Goal: Transaction & Acquisition: Purchase product/service

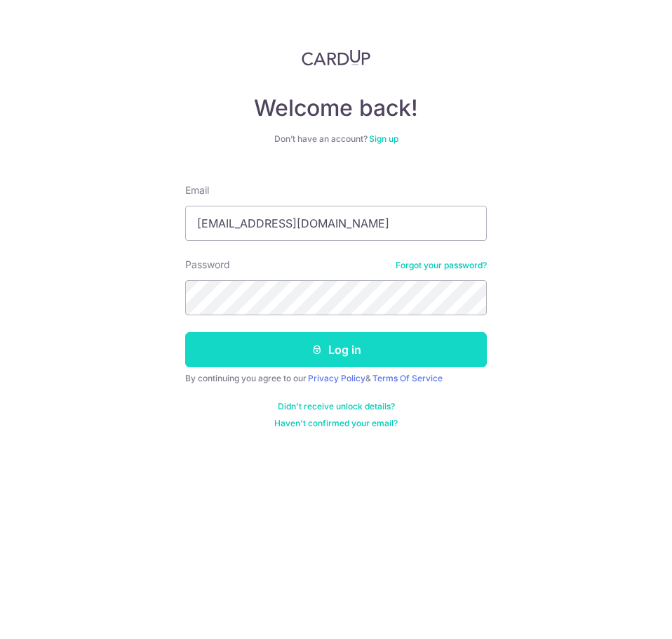
click at [308, 350] on button "Log in" at bounding box center [336, 349] width 302 height 35
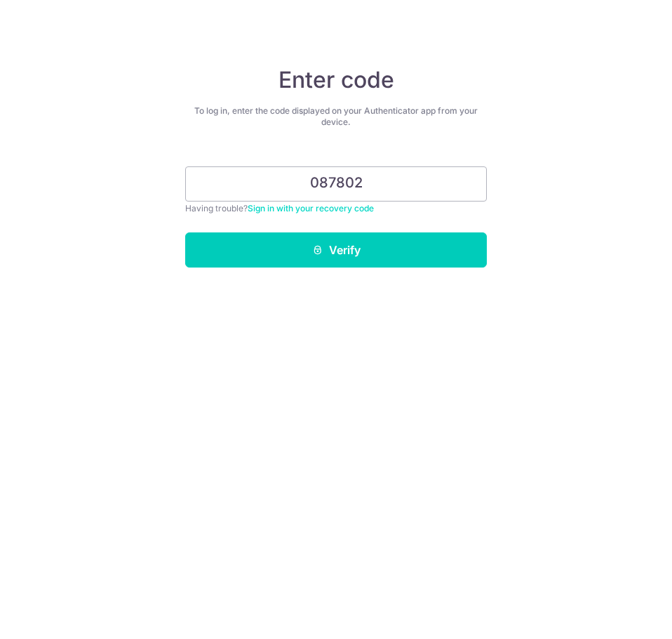
type input "087802"
click at [185, 232] on button "Verify" at bounding box center [336, 249] width 302 height 35
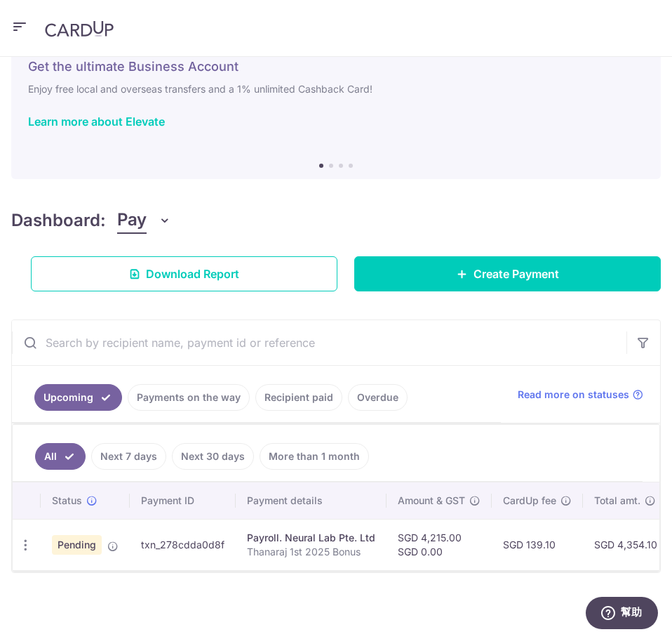
click at [302, 544] on p "Thanaraj 1st 2025 Bonus" at bounding box center [311, 551] width 128 height 14
click at [29, 543] on icon "button" at bounding box center [25, 544] width 15 height 15
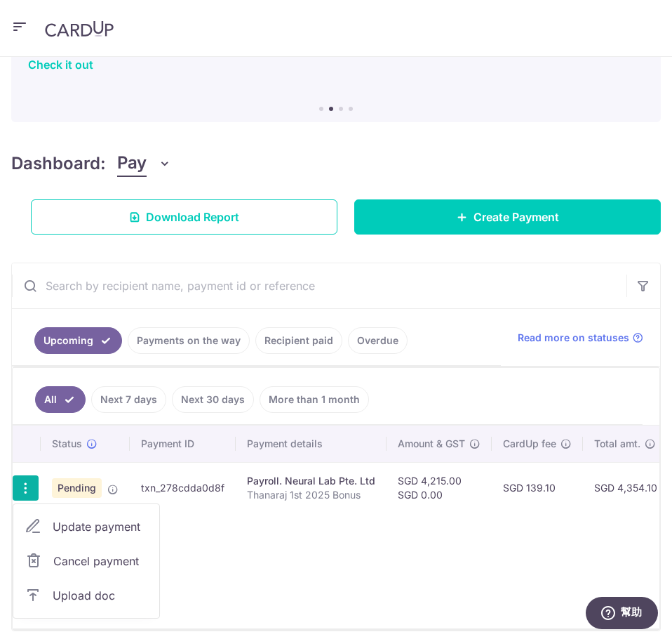
scroll to position [171, 0]
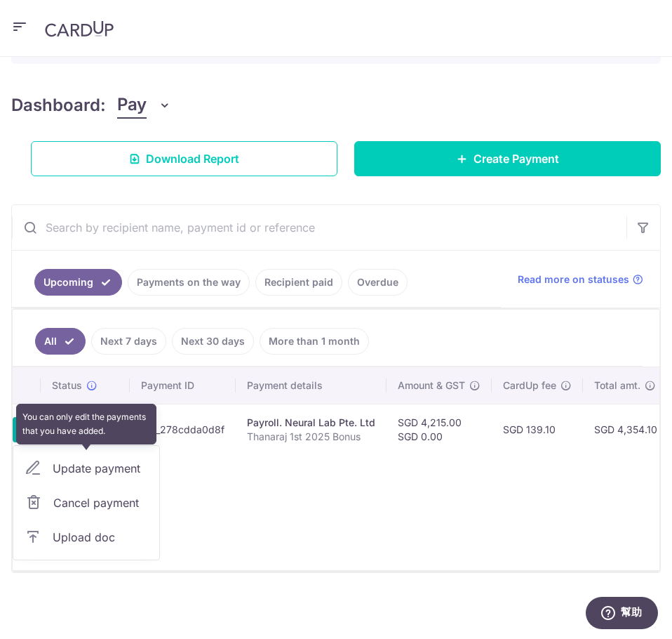
click at [79, 467] on div "Update payment" at bounding box center [86, 468] width 146 height 34
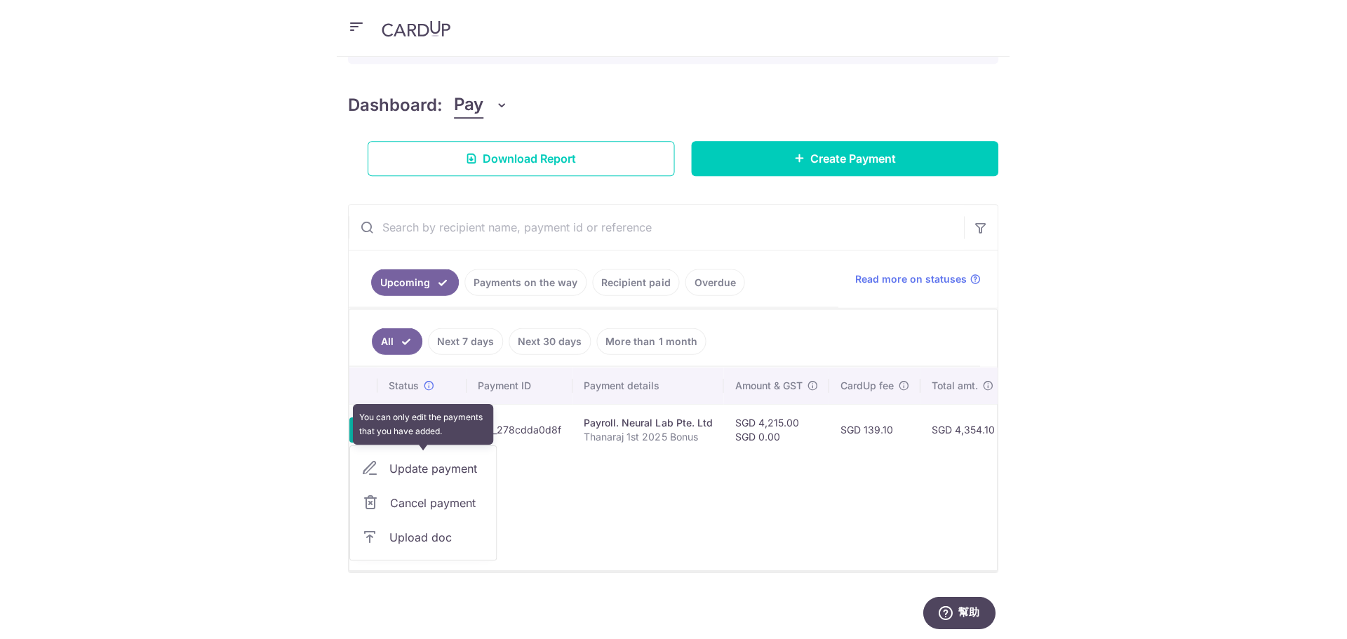
scroll to position [56, 0]
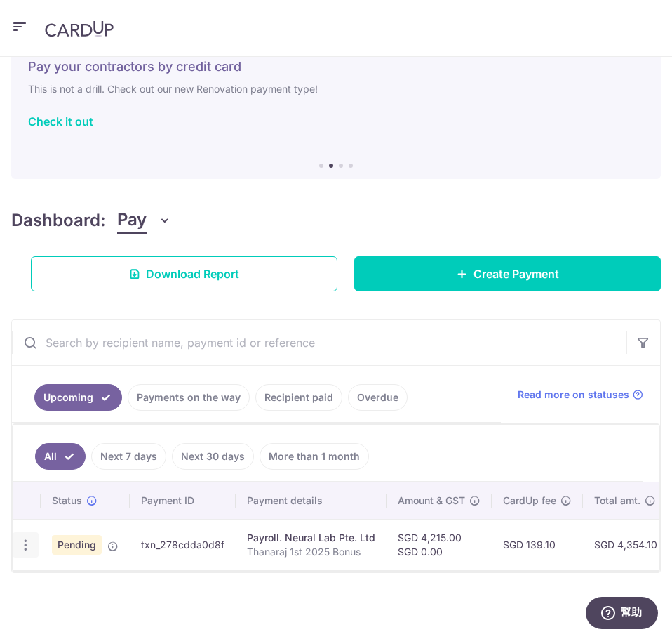
click at [24, 537] on icon "button" at bounding box center [25, 544] width 15 height 15
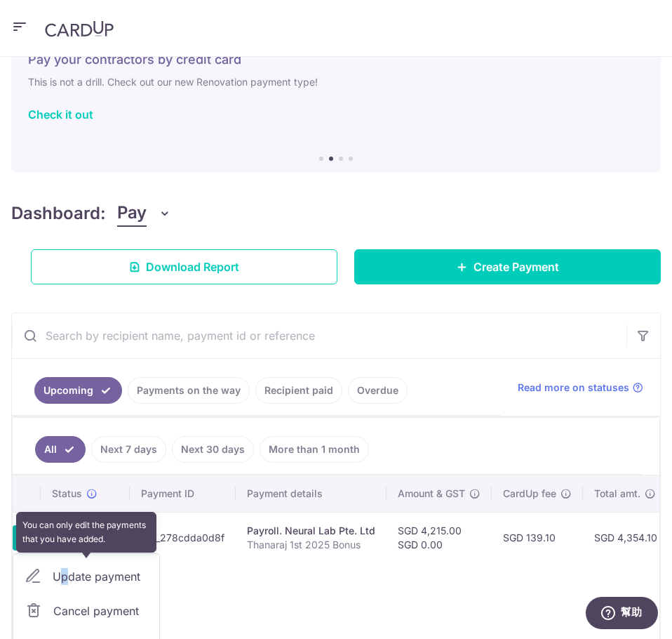
drag, startPoint x: 64, startPoint y: 560, endPoint x: 70, endPoint y: 577, distance: 18.6
click at [70, 577] on div "Update payment" at bounding box center [86, 576] width 146 height 34
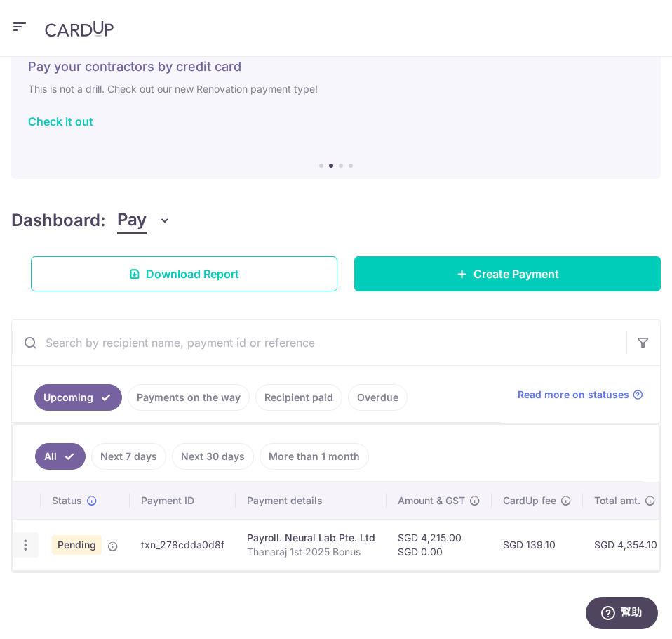
click at [29, 539] on icon "button" at bounding box center [25, 544] width 15 height 15
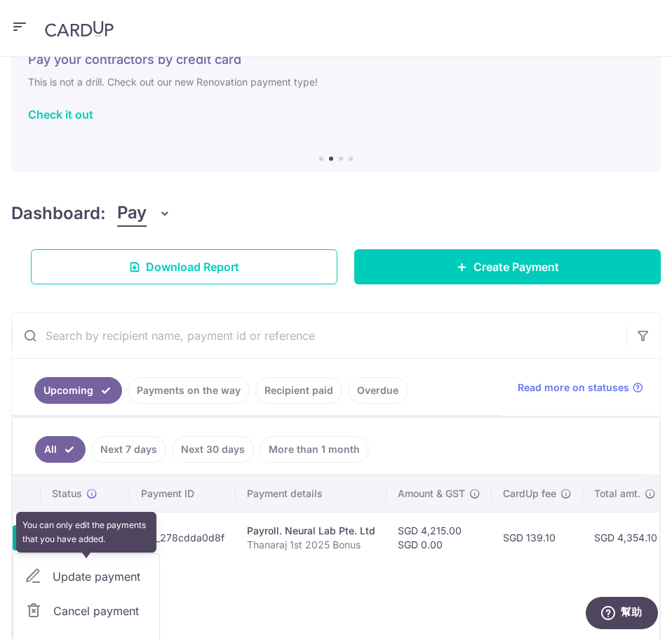
click at [80, 578] on div "Update payment" at bounding box center [86, 576] width 146 height 34
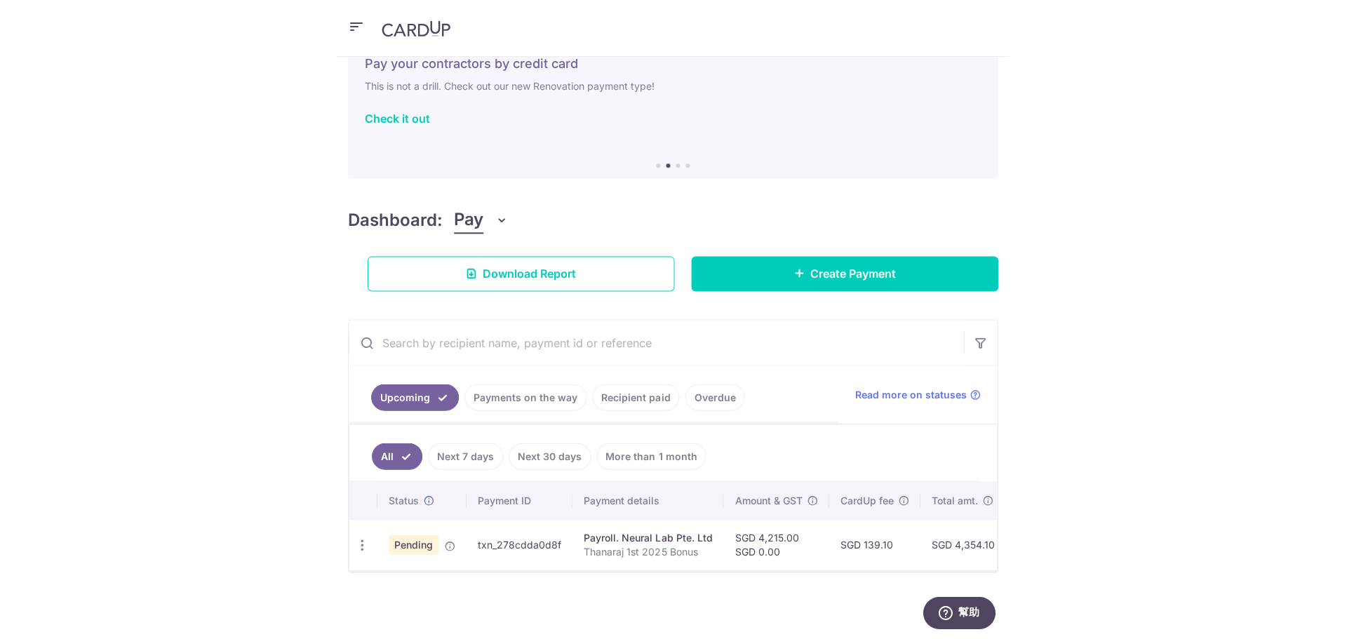
scroll to position [0, 0]
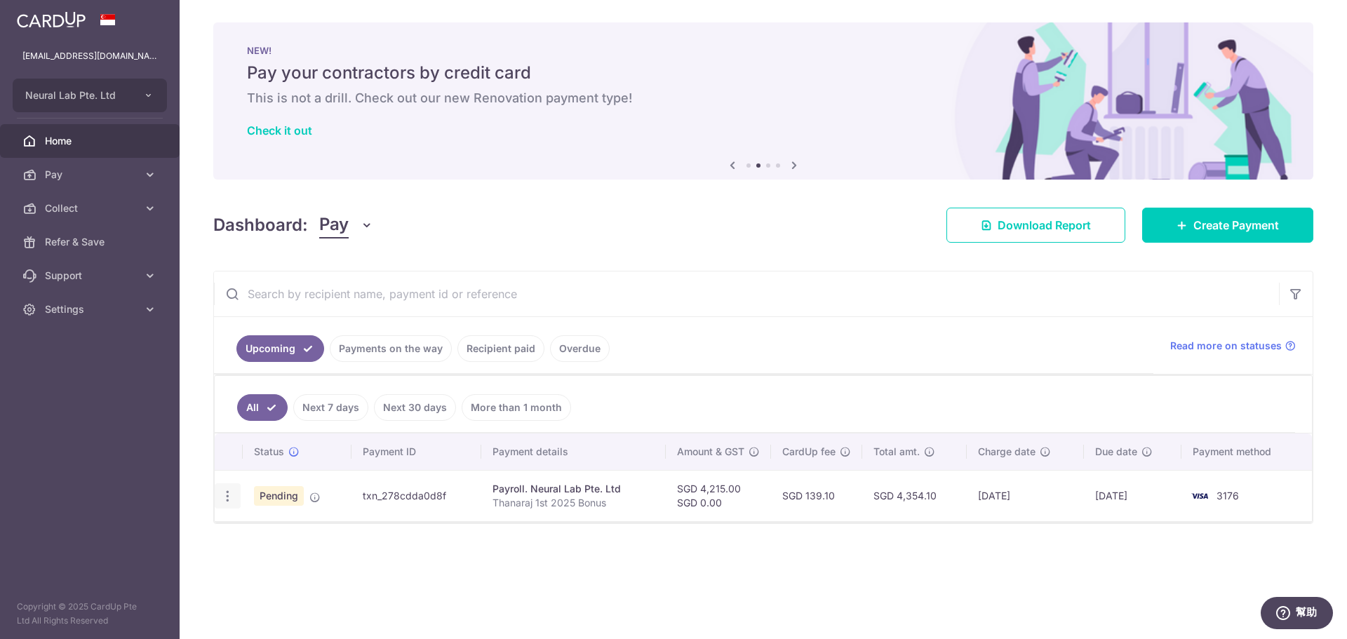
click at [231, 493] on icon "button" at bounding box center [227, 496] width 15 height 15
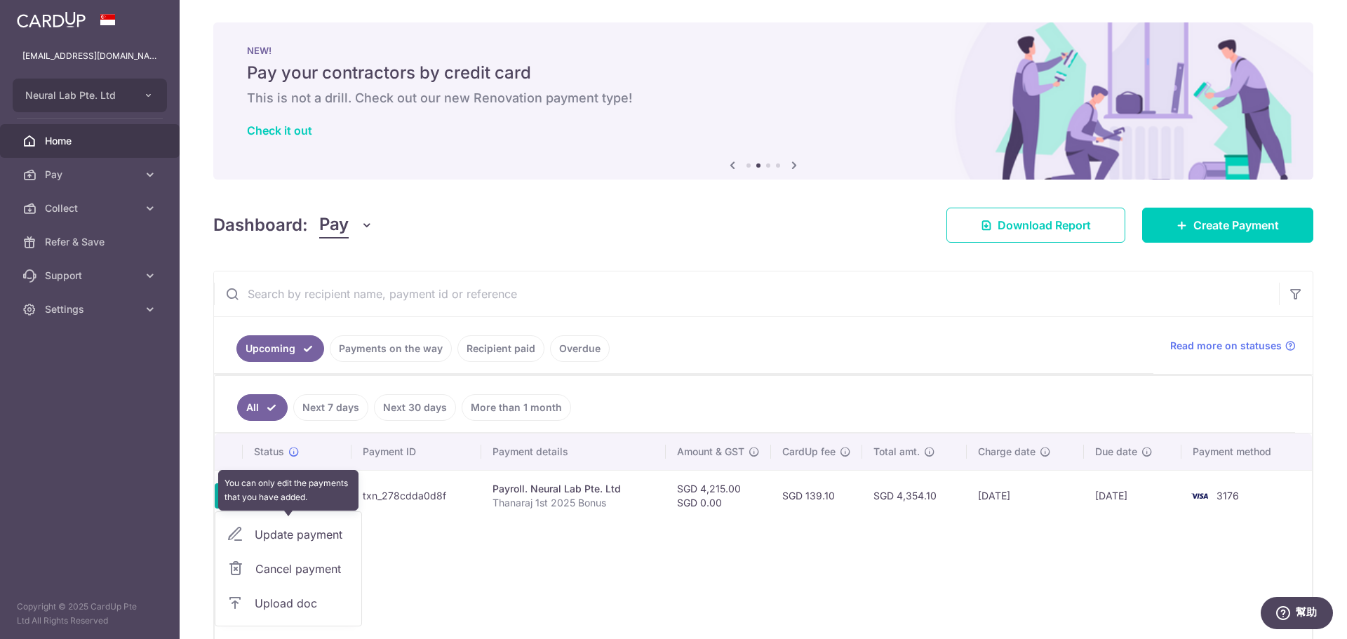
click at [283, 532] on div "Update payment" at bounding box center [288, 535] width 146 height 34
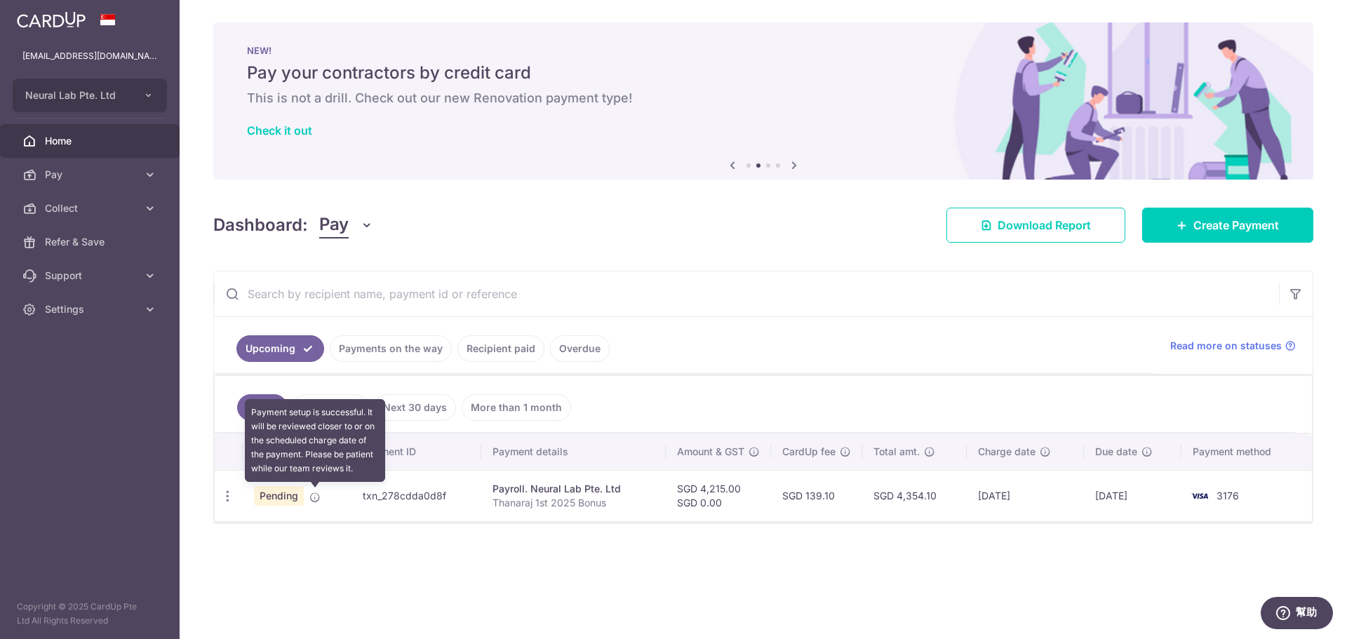
click at [312, 497] on icon at bounding box center [314, 497] width 11 height 11
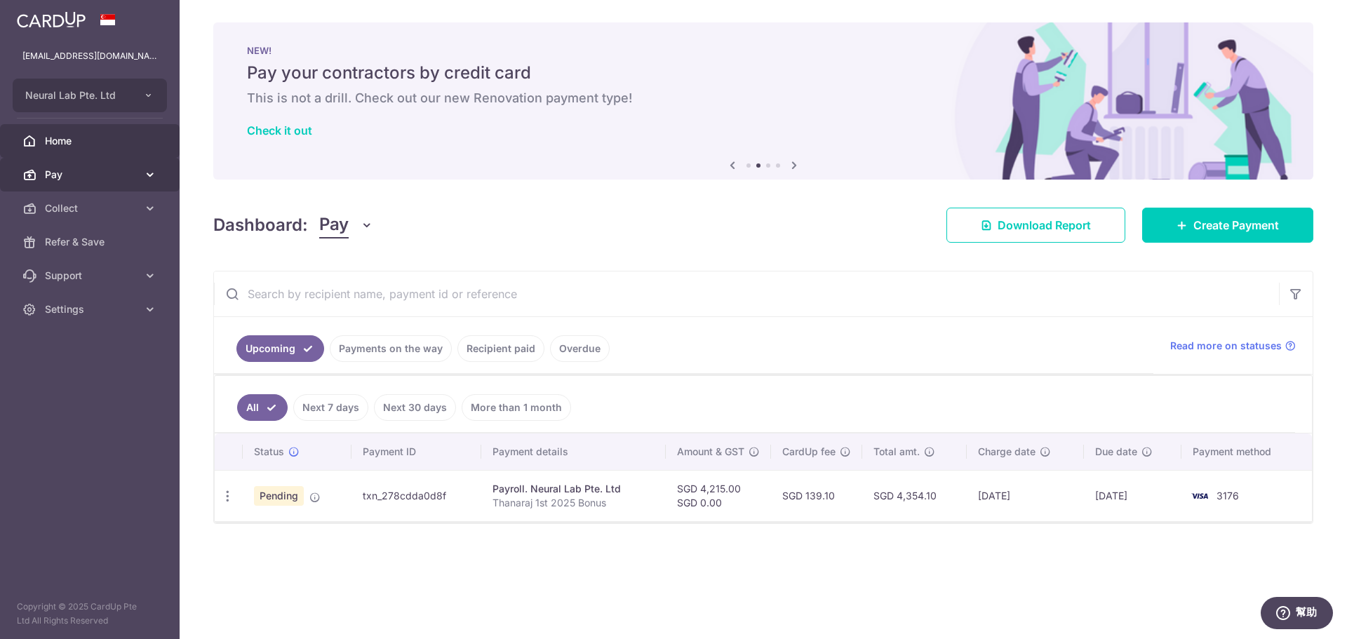
click at [69, 172] on span "Pay" at bounding box center [91, 175] width 93 height 14
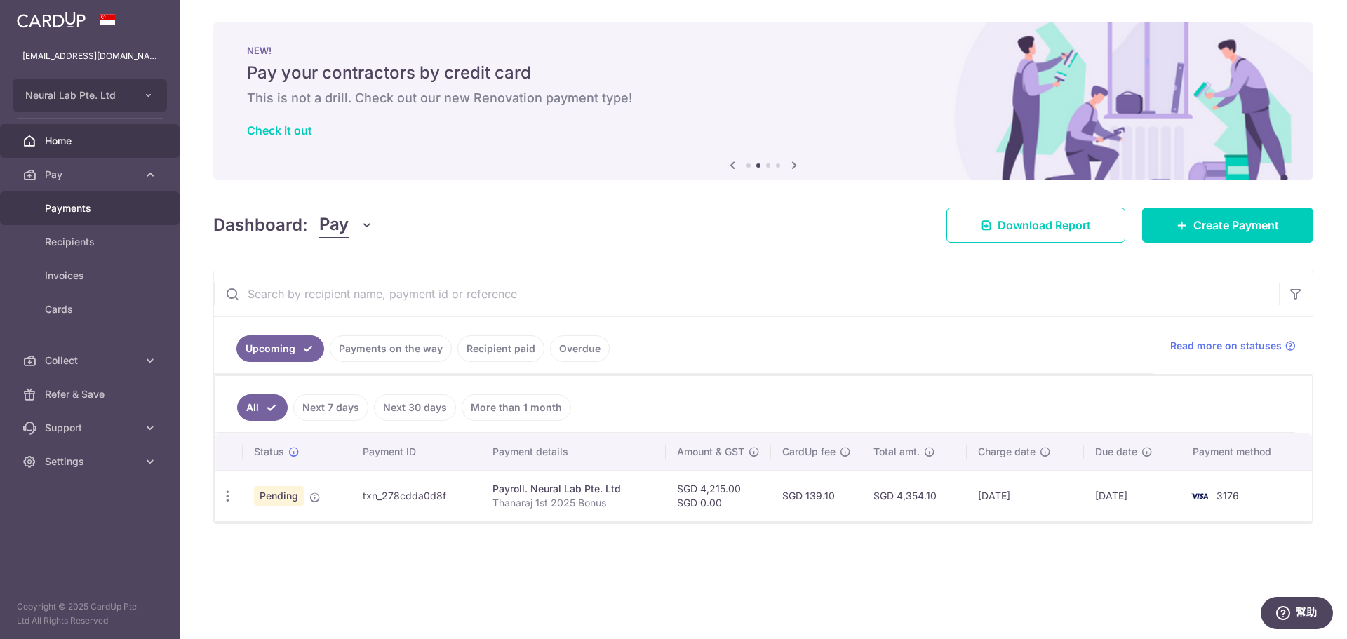
click at [81, 206] on span "Payments" at bounding box center [91, 208] width 93 height 14
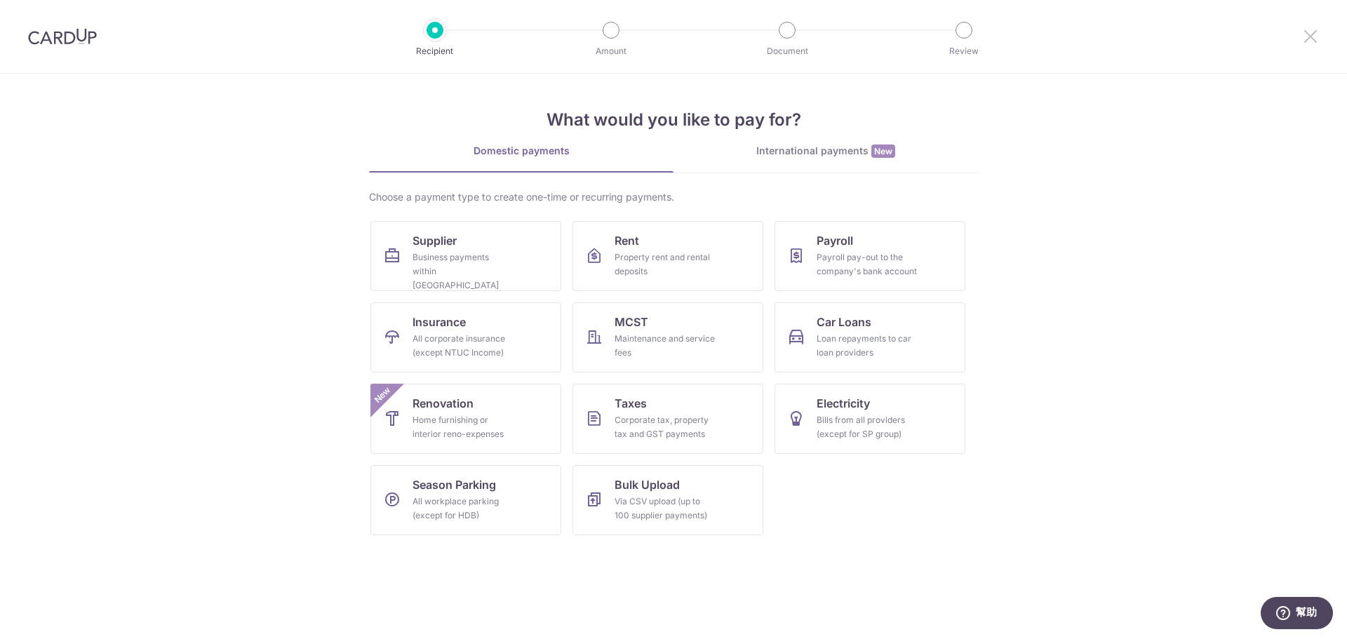
click at [1304, 42] on icon at bounding box center [1310, 36] width 17 height 18
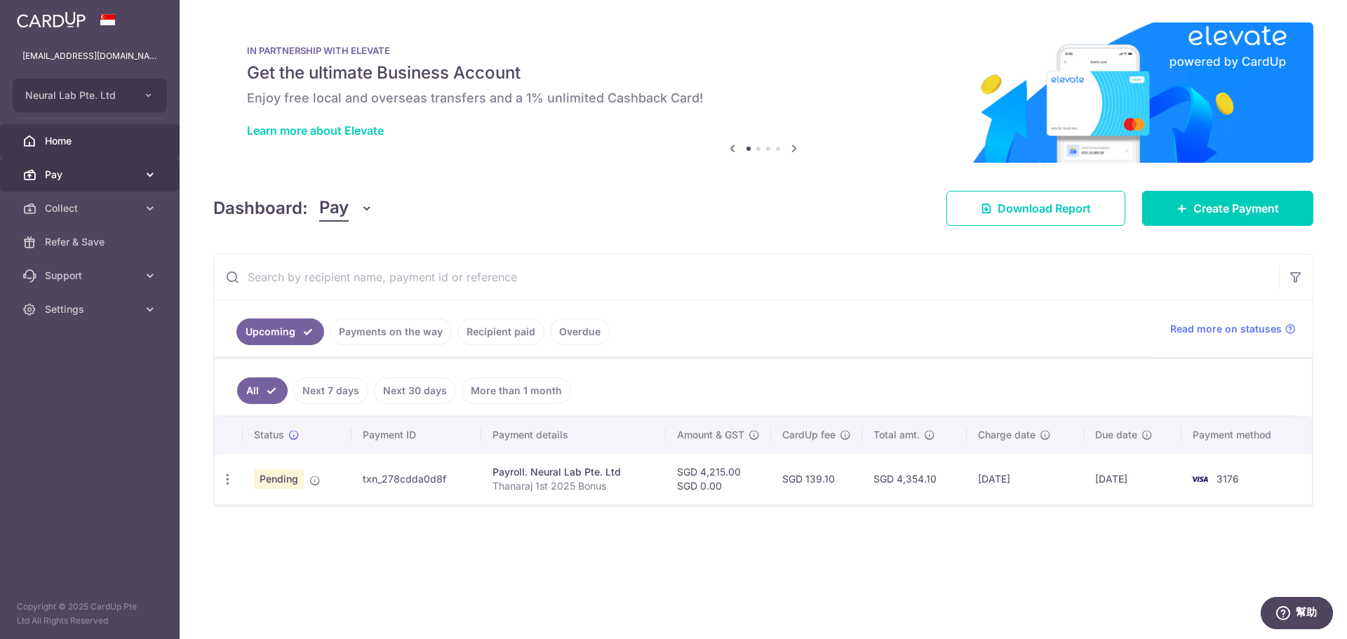
click at [95, 168] on span "Pay" at bounding box center [91, 175] width 93 height 14
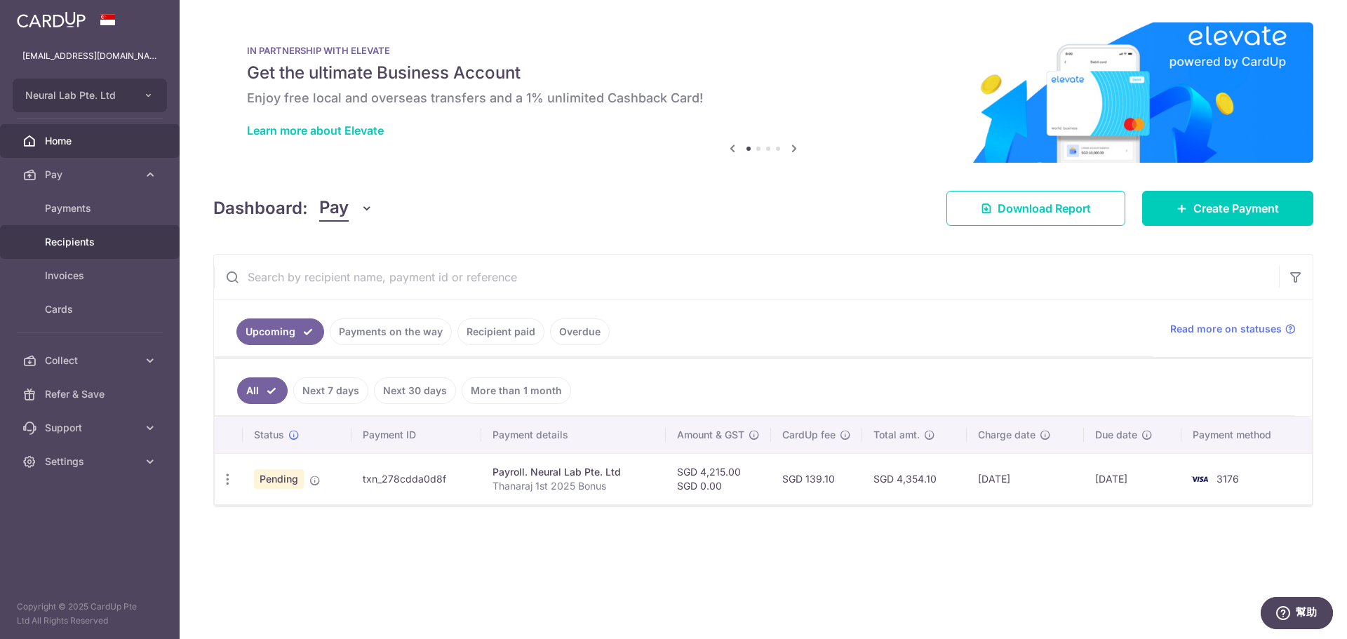
click at [72, 249] on link "Recipients" at bounding box center [90, 242] width 180 height 34
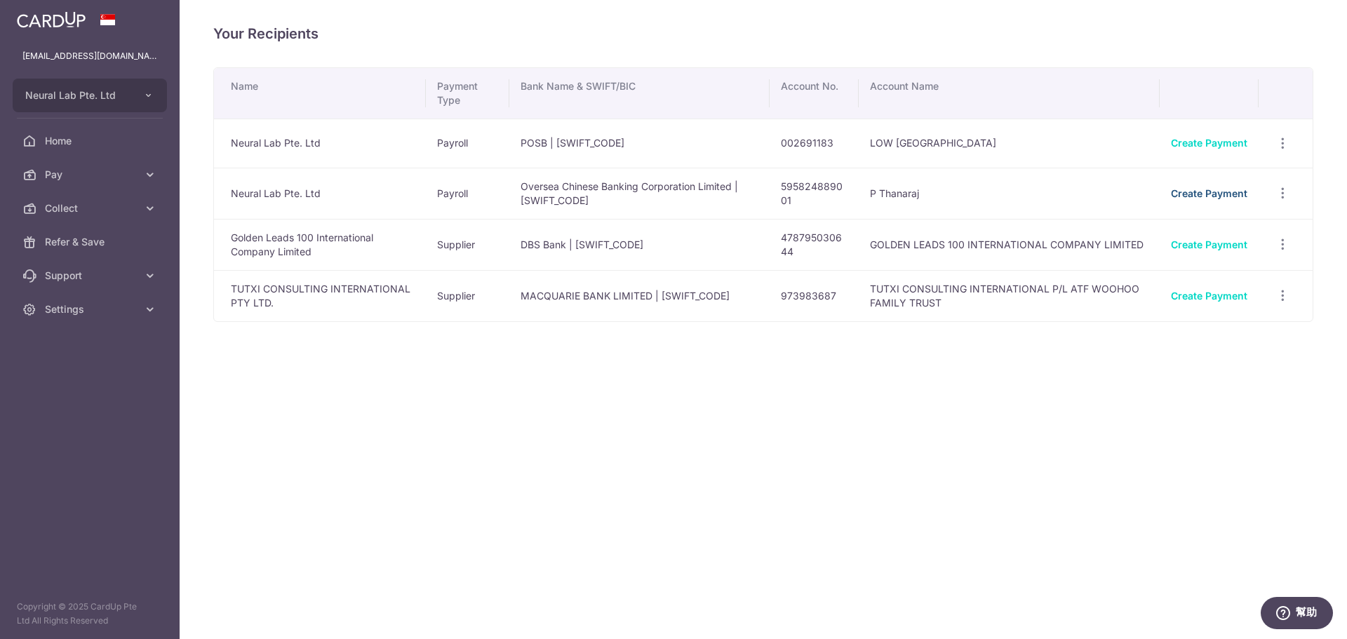
click at [1237, 191] on link "Create Payment" at bounding box center [1209, 193] width 76 height 12
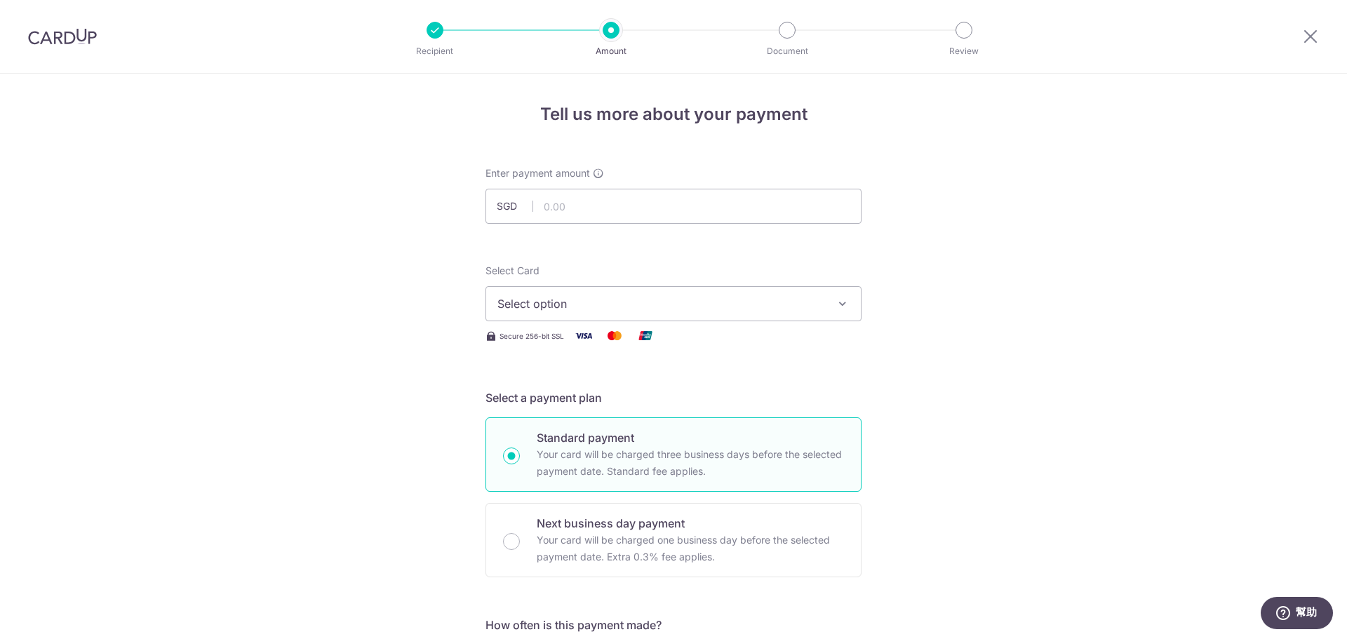
click at [1316, 27] on div at bounding box center [1310, 36] width 73 height 73
click at [1316, 30] on icon at bounding box center [1310, 36] width 17 height 18
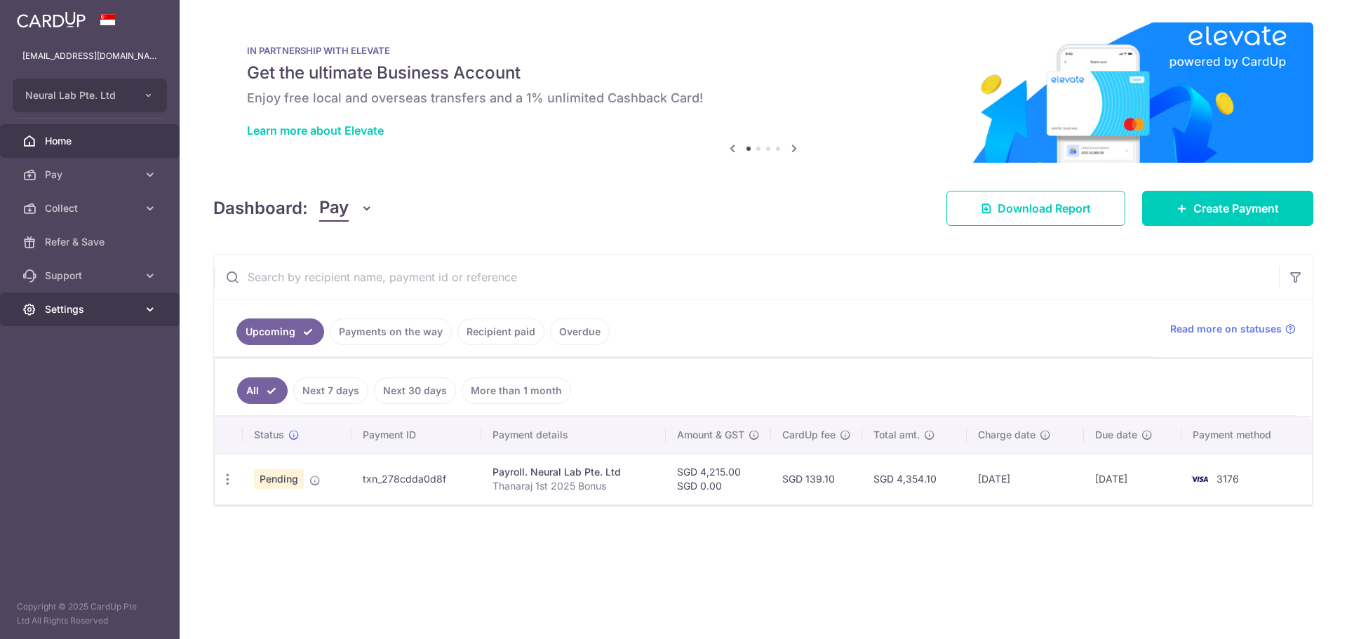
click at [76, 307] on span "Settings" at bounding box center [91, 309] width 93 height 14
click at [77, 339] on span "Account" at bounding box center [91, 343] width 93 height 14
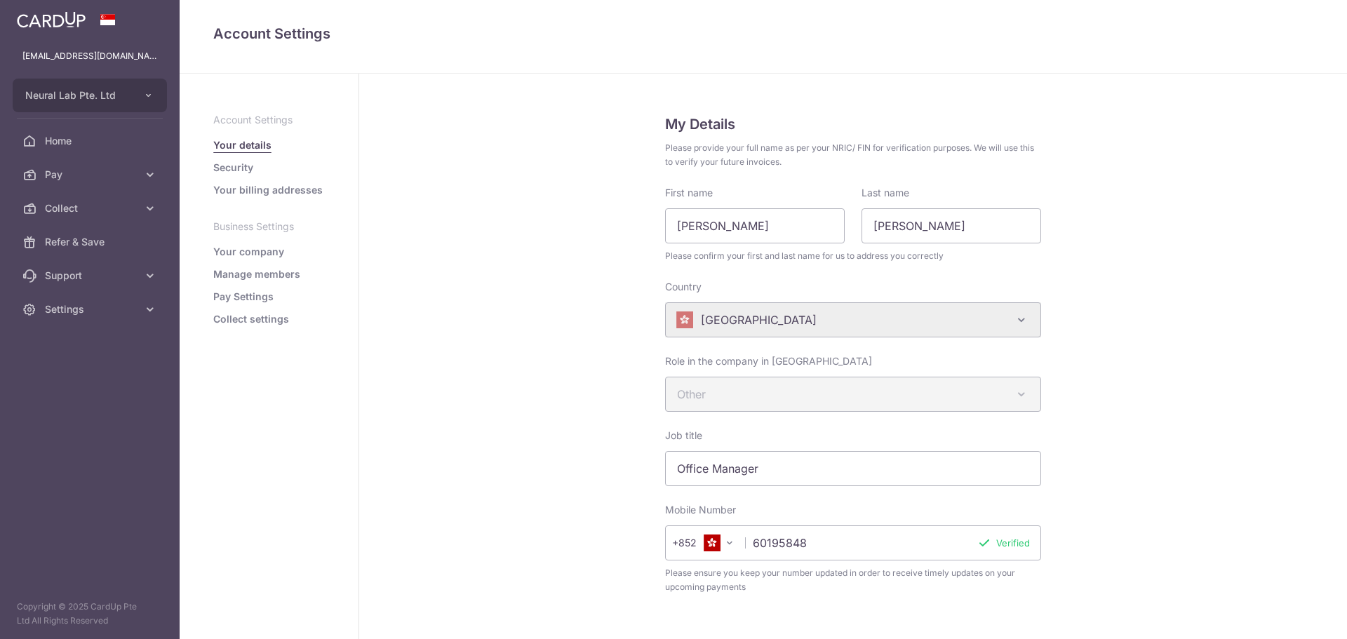
click at [243, 299] on link "Pay Settings" at bounding box center [243, 297] width 60 height 14
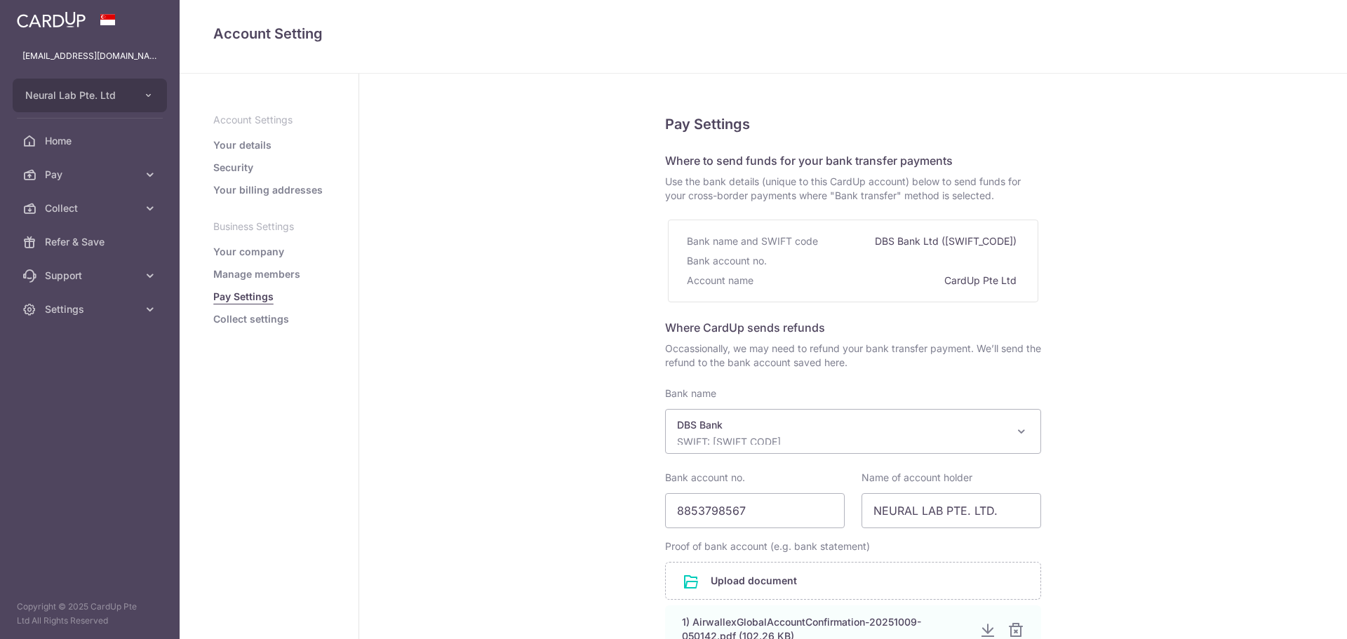
select select "6"
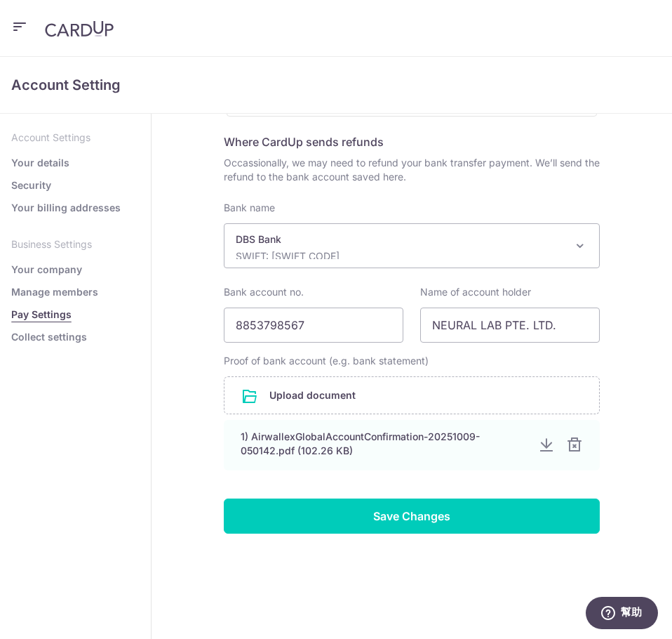
scroll to position [198, 0]
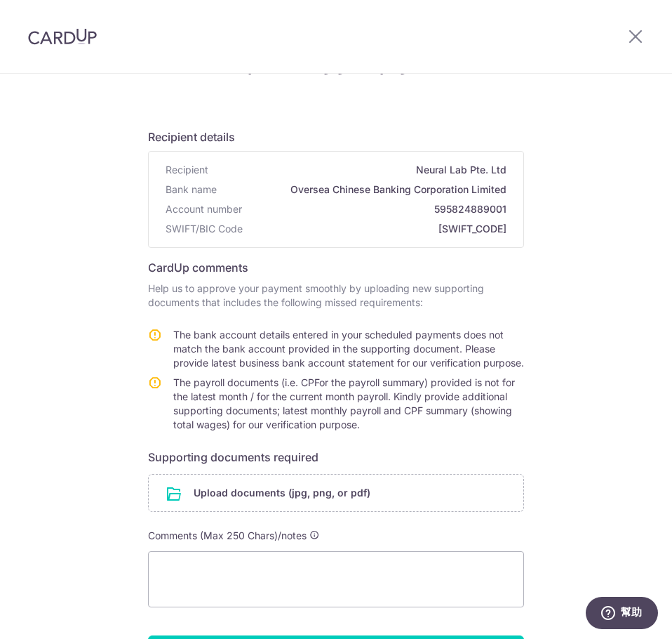
scroll to position [140, 0]
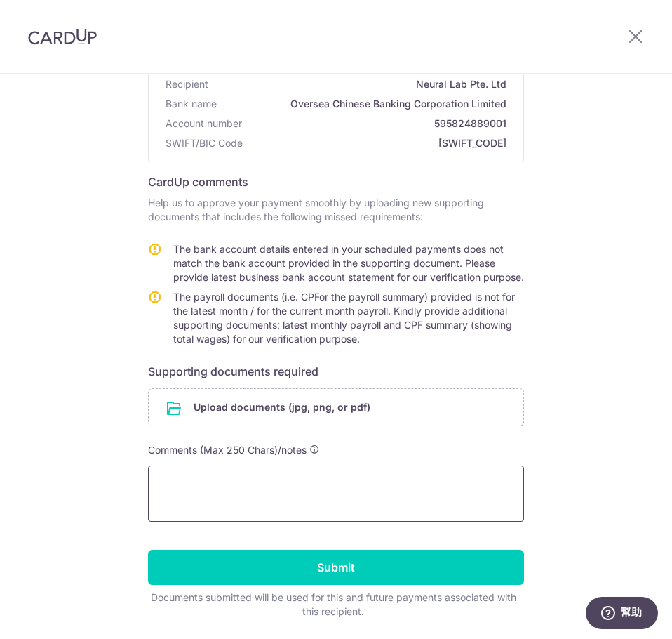
click at [252, 519] on textarea at bounding box center [336, 493] width 376 height 56
click at [269, 420] on input "file" at bounding box center [336, 407] width 375 height 36
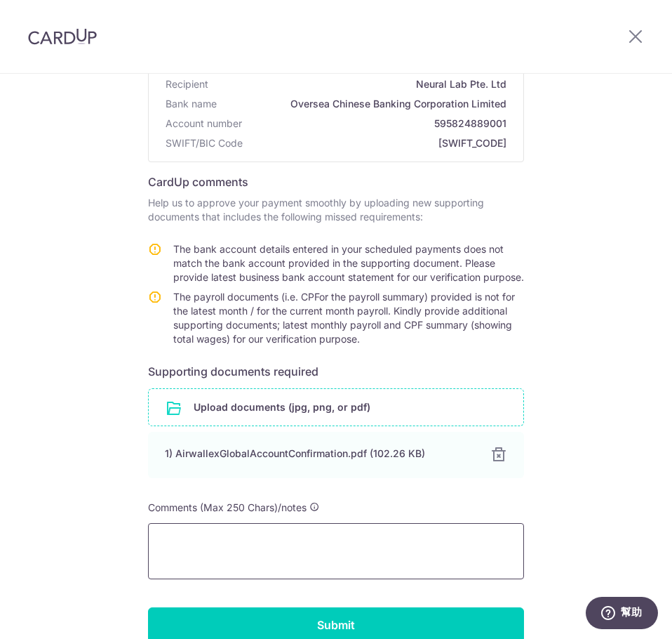
click at [206, 557] on textarea at bounding box center [336, 551] width 376 height 56
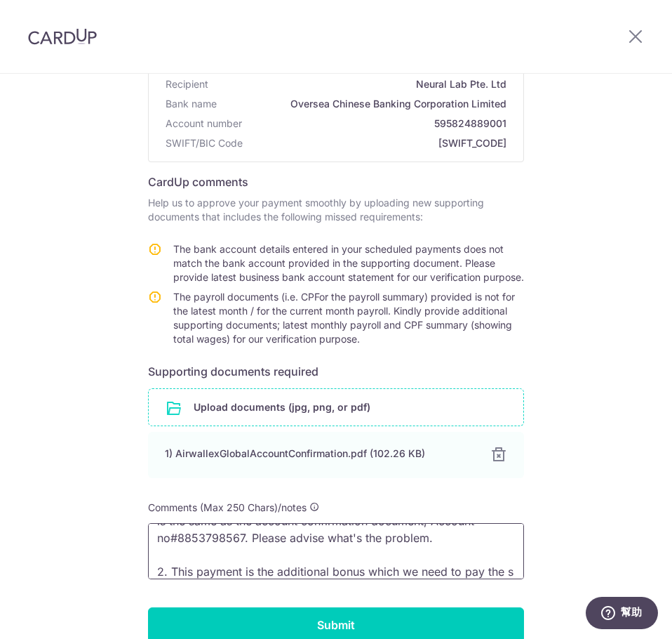
scroll to position [53, 0]
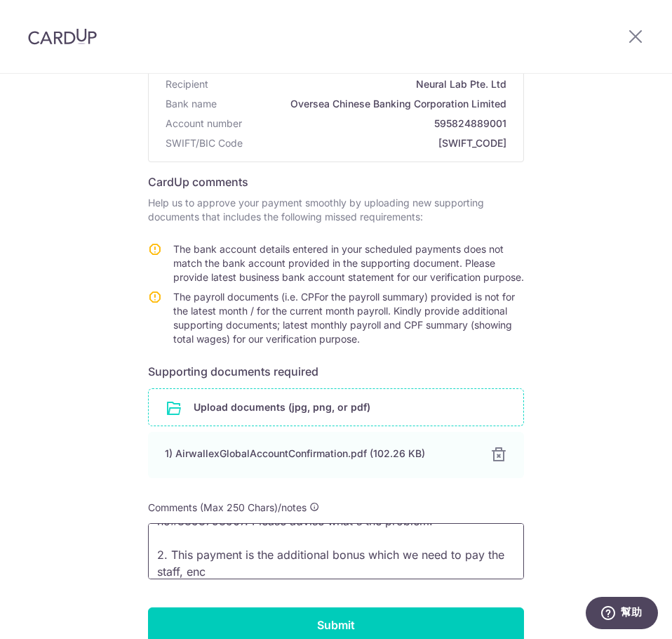
click at [205, 557] on textarea "1. For the bank account, which we set up in Card up services which is the same …" at bounding box center [336, 551] width 376 height 56
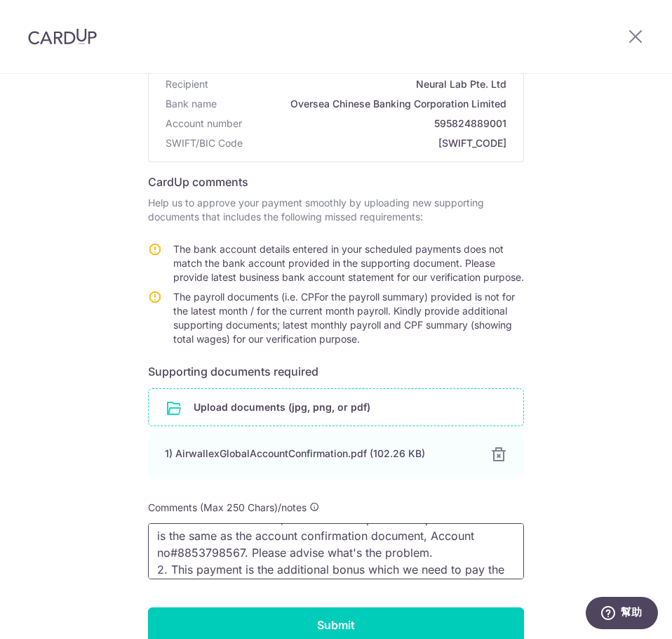
scroll to position [0, 0]
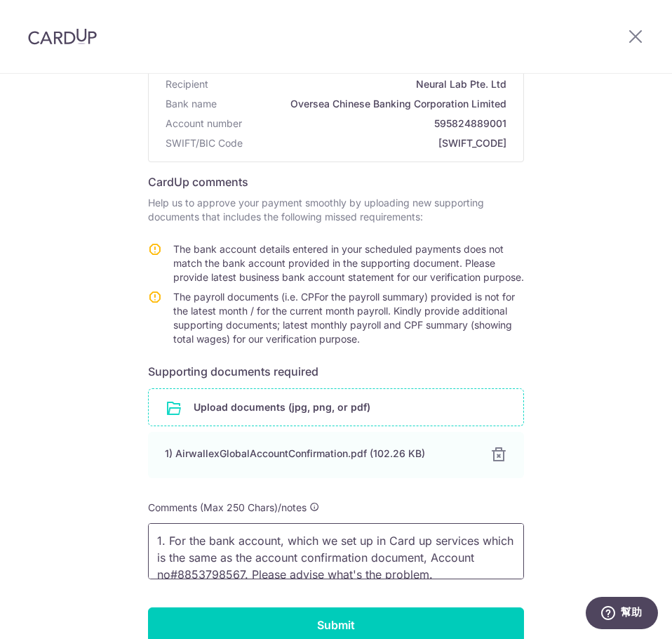
drag, startPoint x: 479, startPoint y: 549, endPoint x: 387, endPoint y: 551, distance: 92.6
click at [387, 551] on textarea "1. For the bank account, which we set up in Card up services which is the same …" at bounding box center [336, 551] width 376 height 56
click at [489, 553] on textarea "1. For the bank account, which we set up in your system which is the same as th…" at bounding box center [336, 551] width 376 height 56
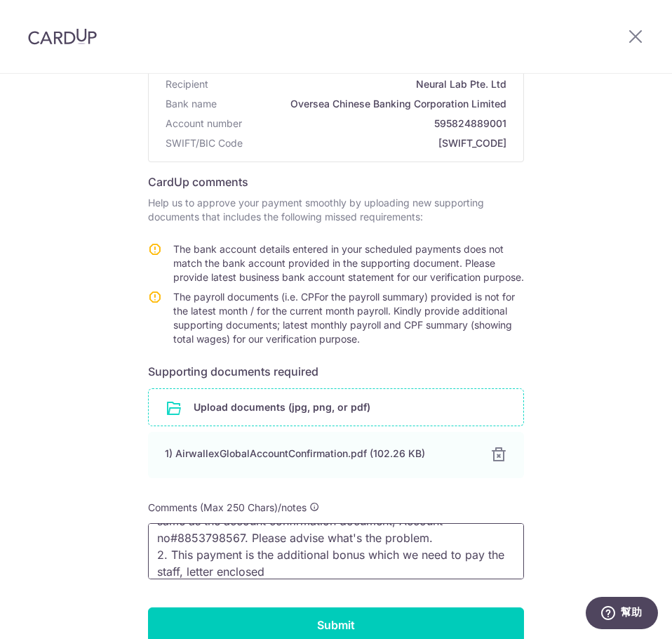
scroll to position [46, 0]
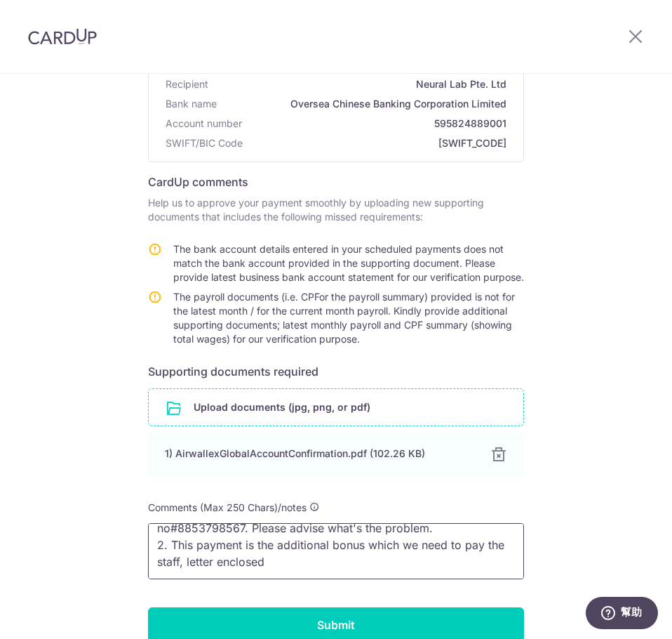
type textarea "1. For the bank account, which we set up in your system is the same as the acco…"
click at [311, 425] on input "file" at bounding box center [336, 407] width 375 height 36
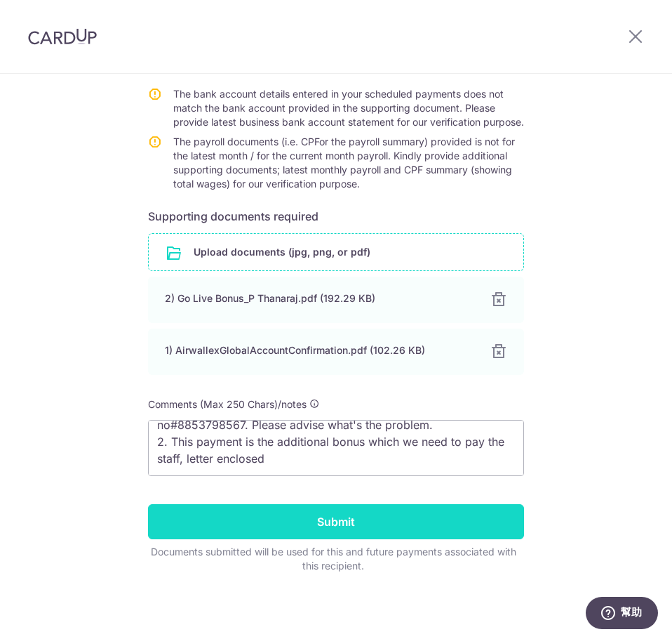
click at [325, 521] on input "Submit" at bounding box center [336, 521] width 376 height 35
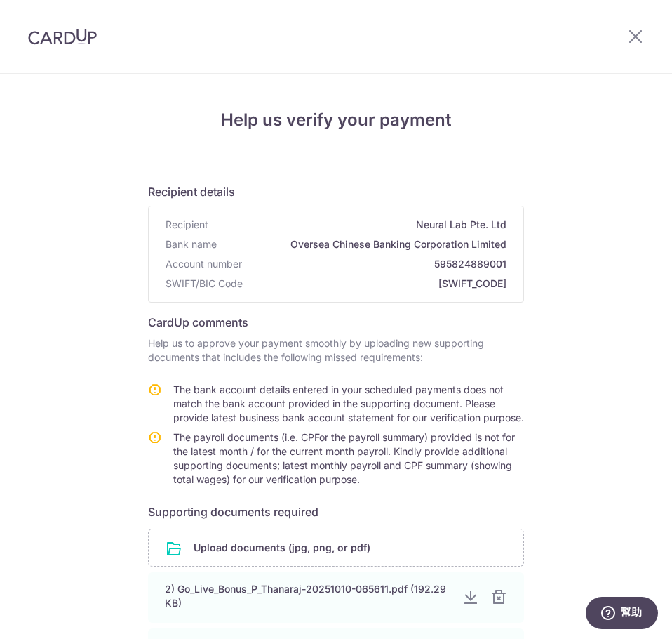
click at [154, 390] on icon at bounding box center [155, 389] width 14 height 14
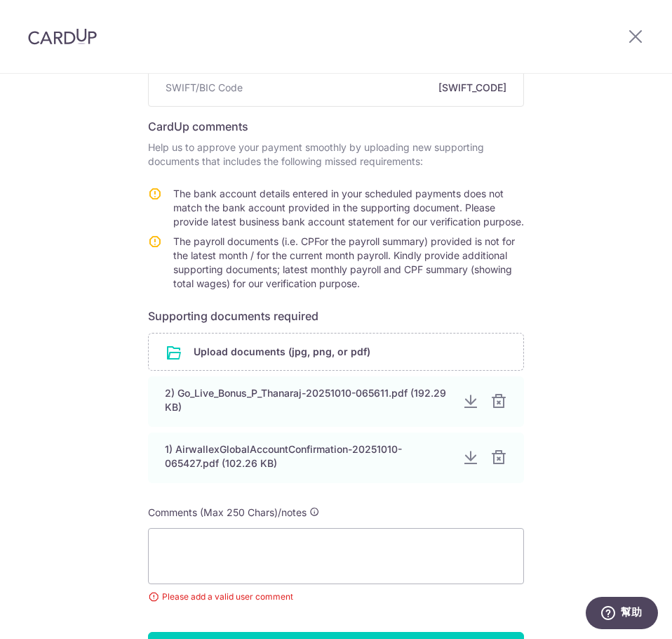
scroll to position [57, 0]
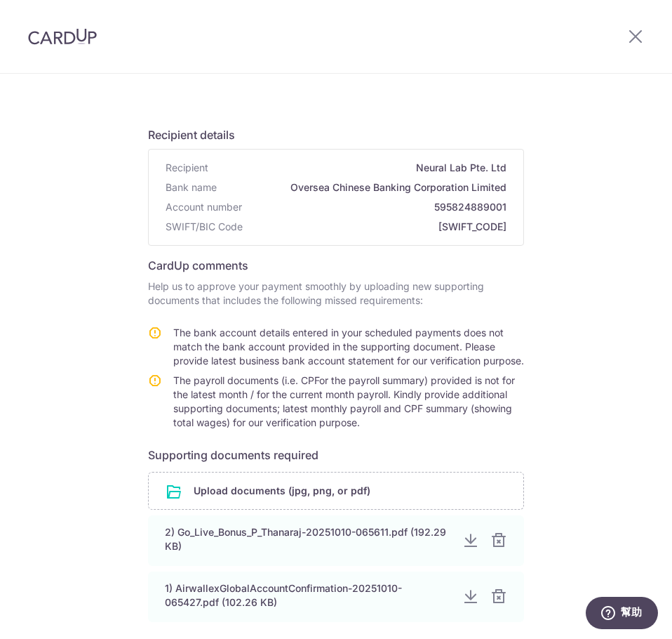
drag, startPoint x: 368, startPoint y: 439, endPoint x: 174, endPoint y: 330, distance: 222.4
click at [174, 330] on tbody "The bank account details entered in your scheduled payments does not match the …" at bounding box center [336, 380] width 376 height 109
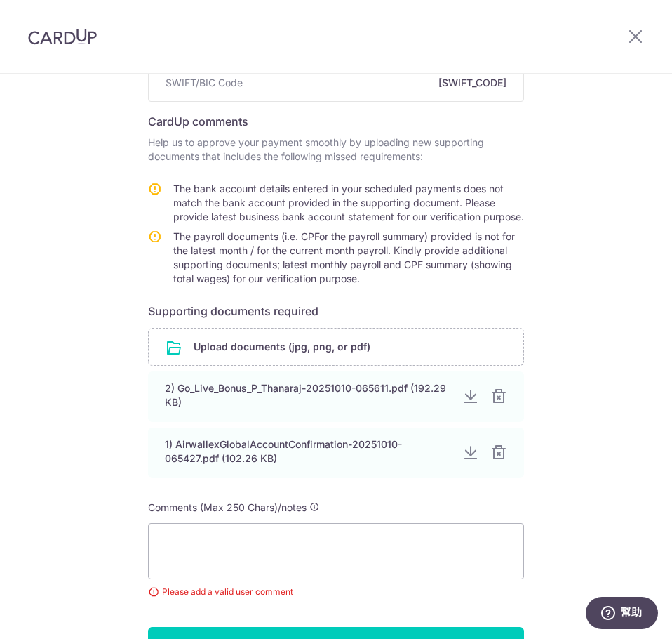
scroll to position [337, 0]
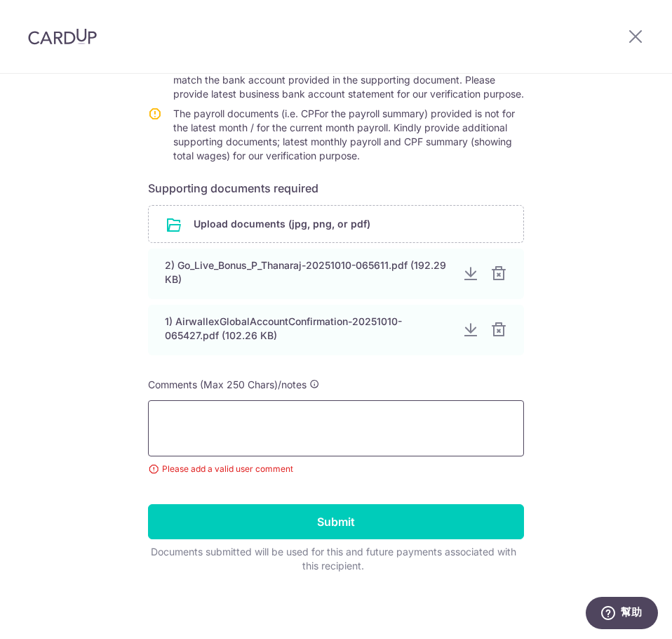
click at [226, 427] on textarea at bounding box center [336, 428] width 376 height 56
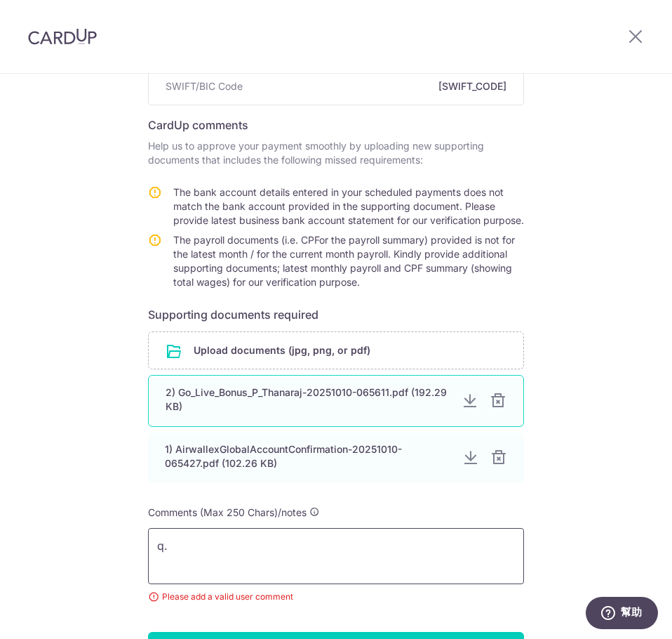
type textarea "q"
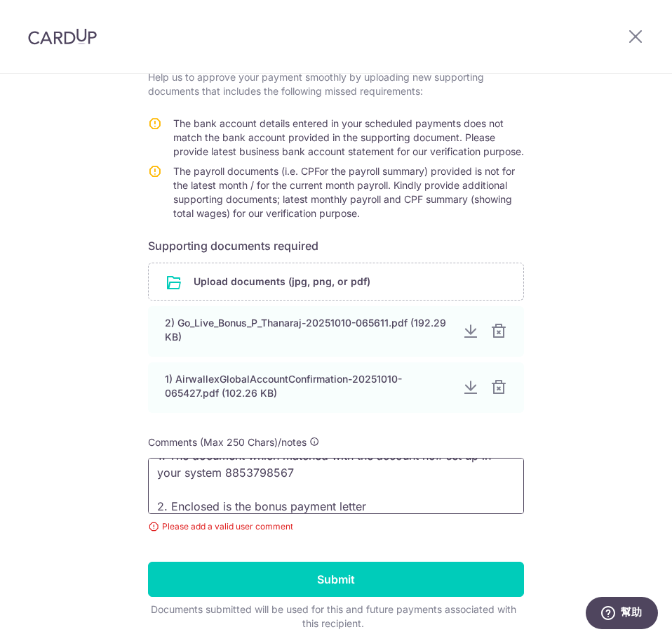
scroll to position [337, 0]
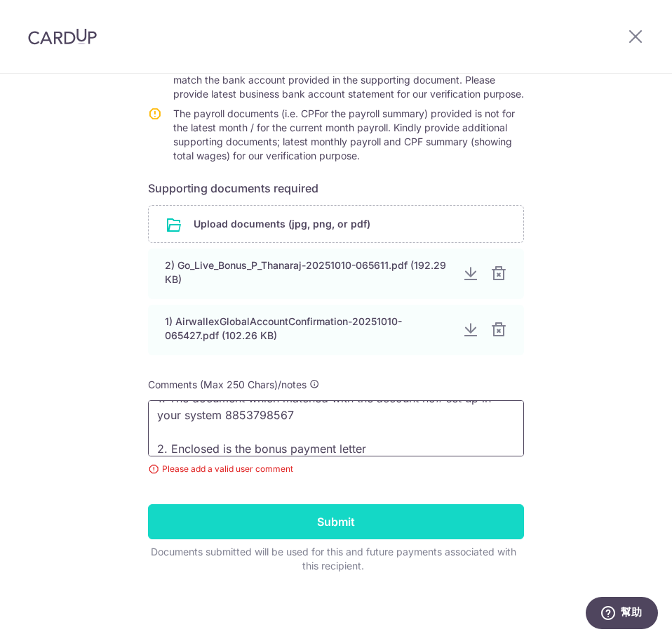
type textarea "1. The document which matched with the account no# set up in your system 885379…"
click at [279, 526] on input "Submit" at bounding box center [336, 521] width 376 height 35
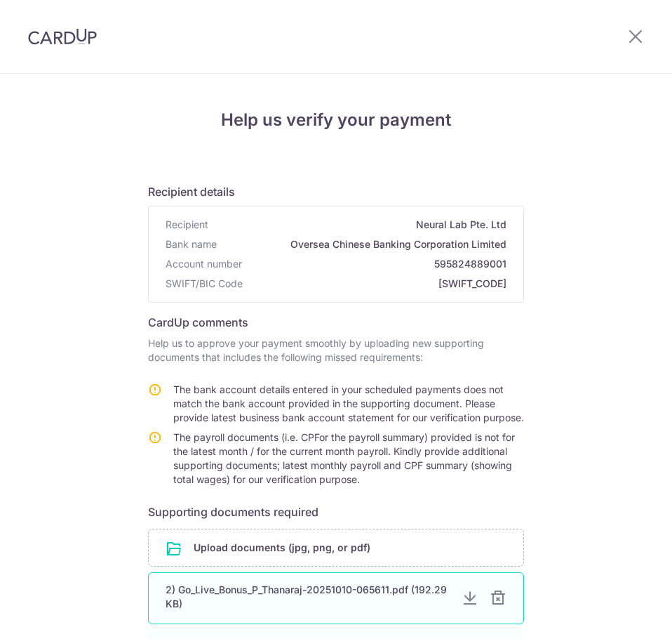
scroll to position [220, 0]
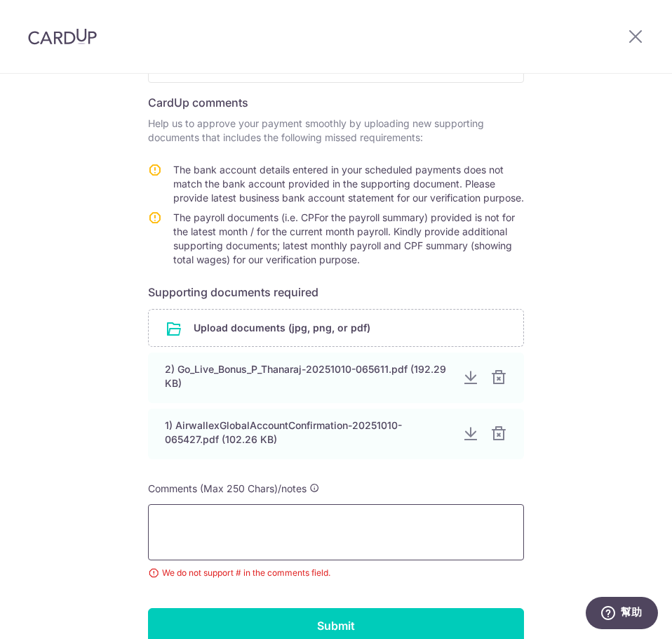
click at [266, 545] on textarea at bounding box center [336, 532] width 376 height 56
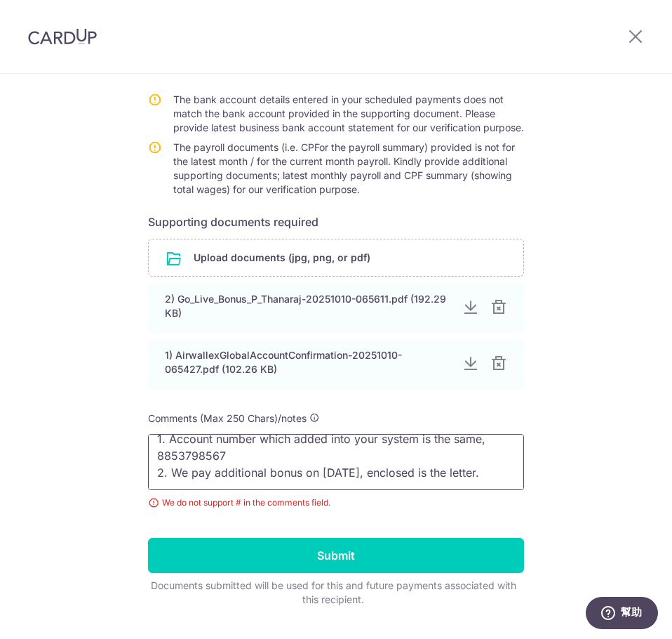
scroll to position [0, 0]
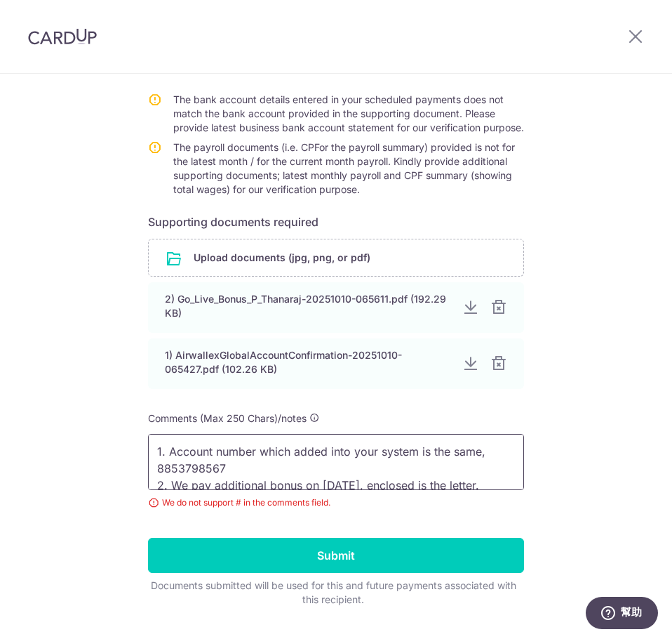
drag, startPoint x: 486, startPoint y: 491, endPoint x: 122, endPoint y: 455, distance: 365.9
click at [122, 455] on div "Help us verify your payment Recipient details Recipient Neural Lab Pte. Ltd Ban…" at bounding box center [336, 228] width 672 height 888
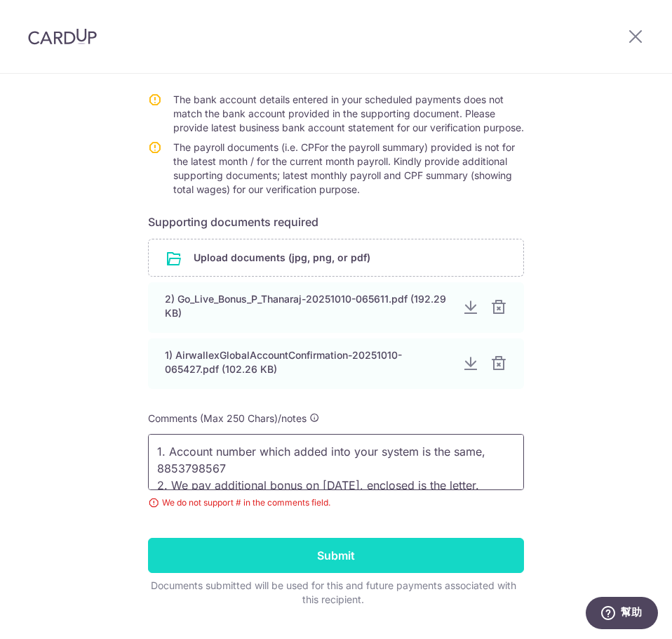
type textarea "1. Account number which added into your system is the same, 8853798567 2. We pa…"
click at [328, 559] on input "Submit" at bounding box center [336, 554] width 376 height 35
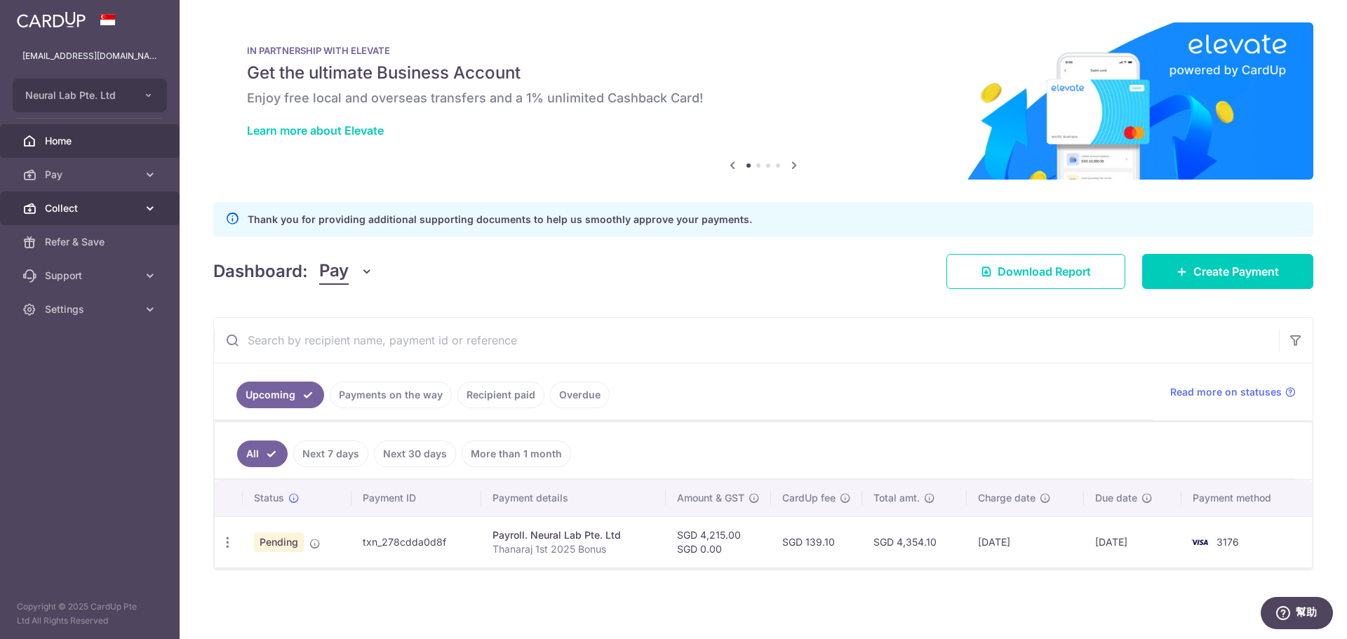
click at [68, 214] on span "Collect" at bounding box center [91, 208] width 93 height 14
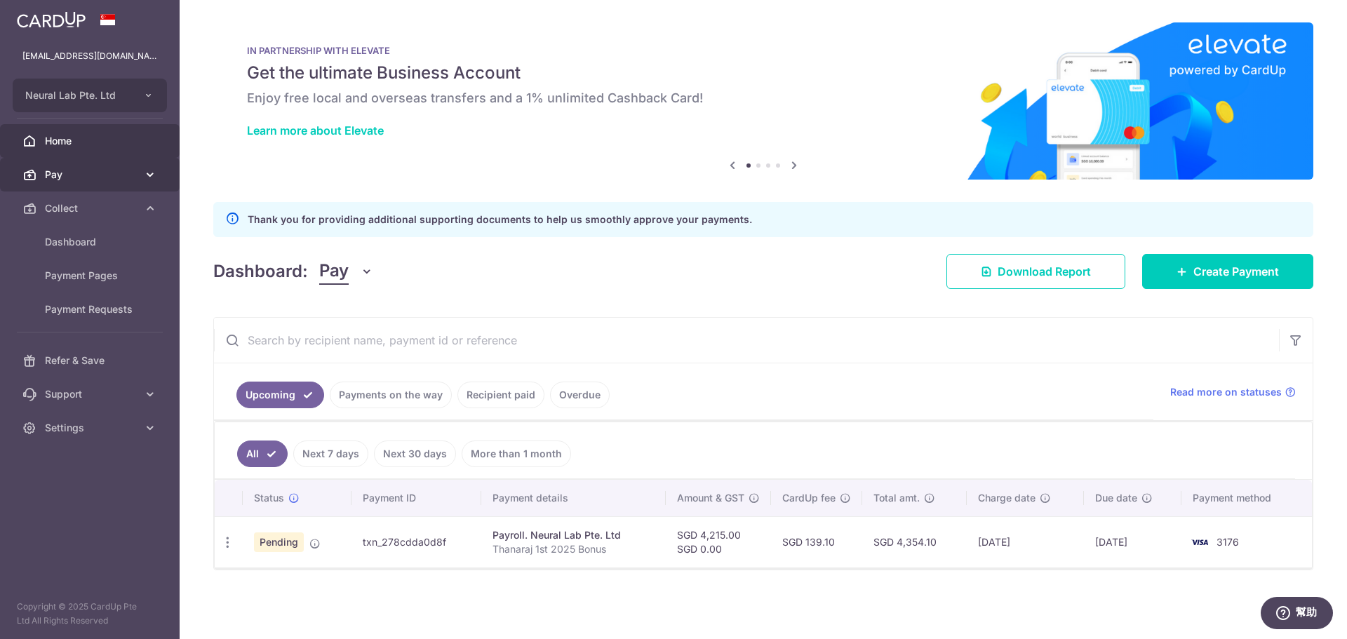
click at [81, 171] on span "Pay" at bounding box center [91, 175] width 93 height 14
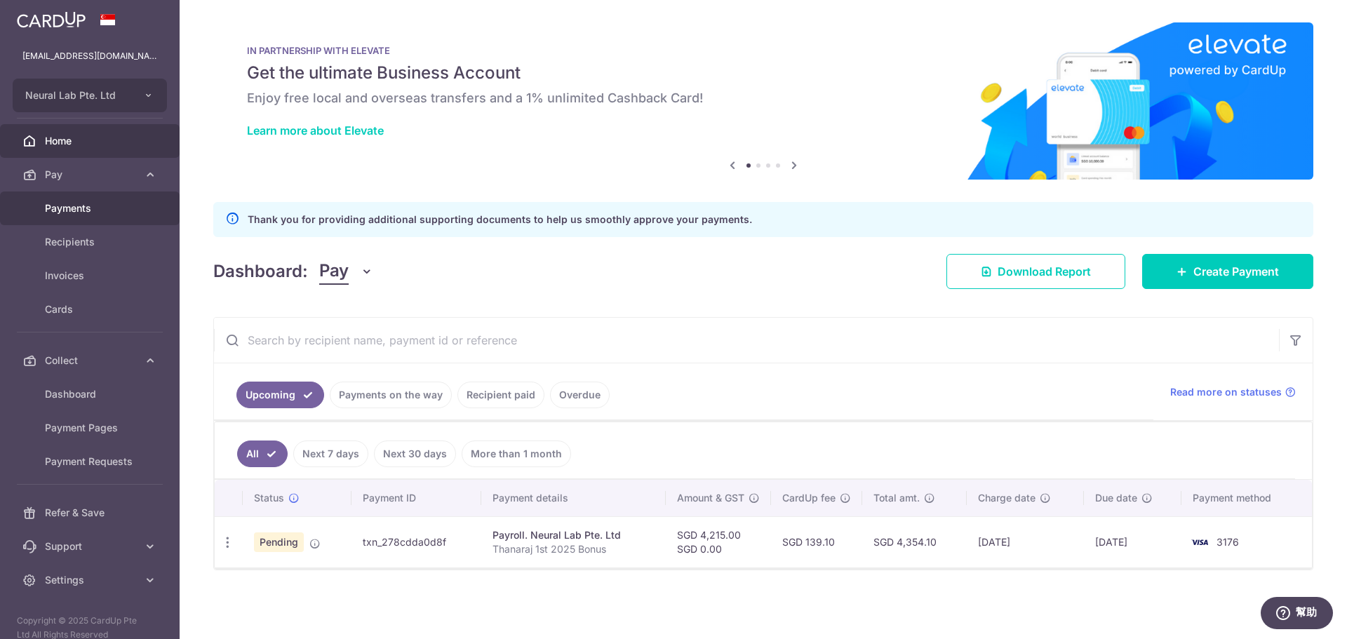
click at [74, 214] on span "Payments" at bounding box center [91, 208] width 93 height 14
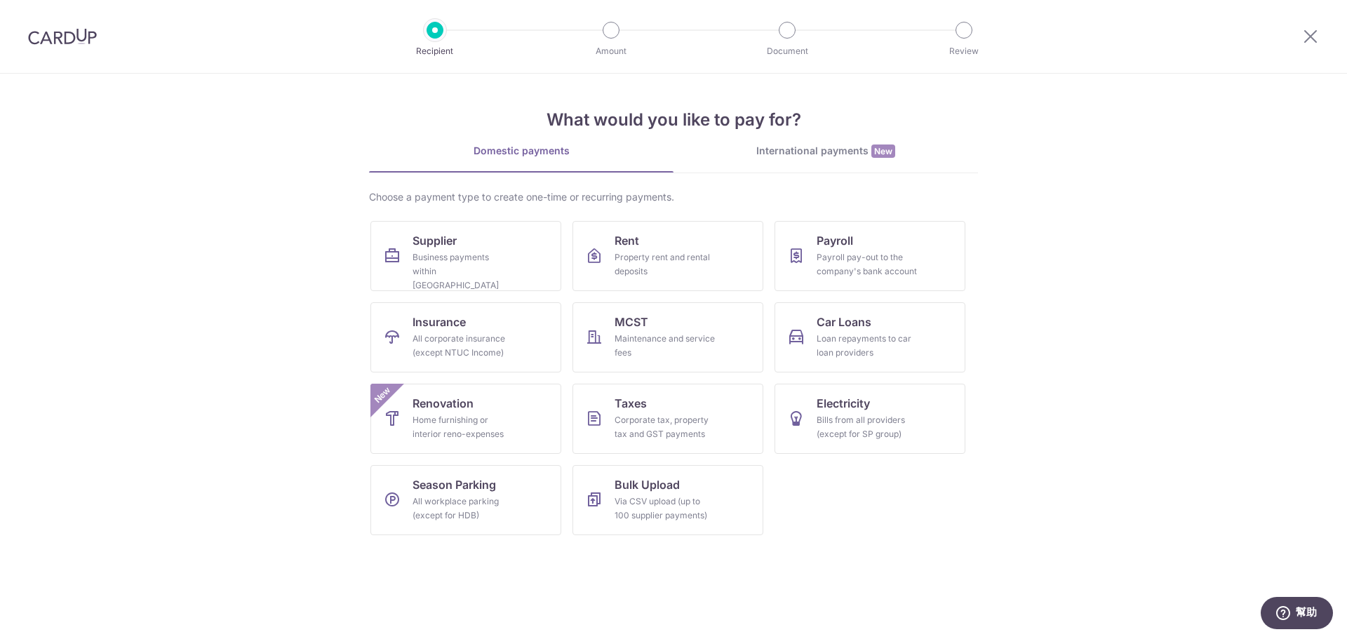
click at [1319, 35] on div at bounding box center [1310, 36] width 73 height 73
click at [1311, 34] on icon at bounding box center [1310, 36] width 17 height 18
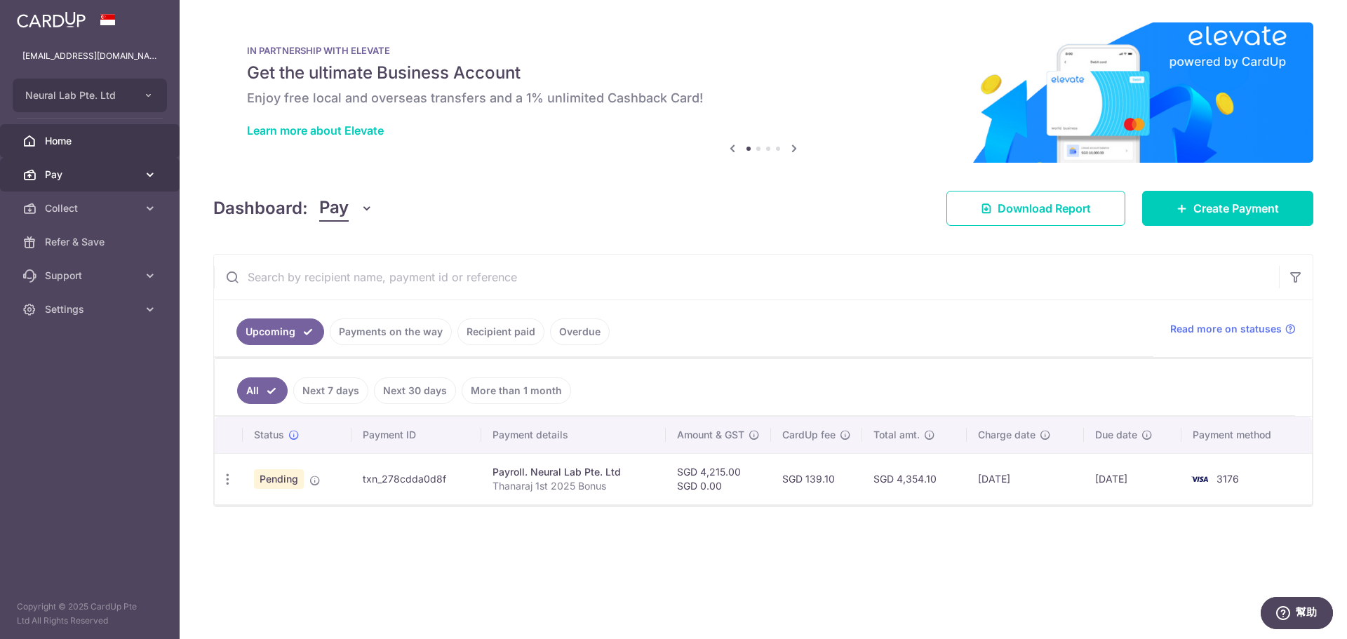
click at [95, 173] on span "Pay" at bounding box center [91, 175] width 93 height 14
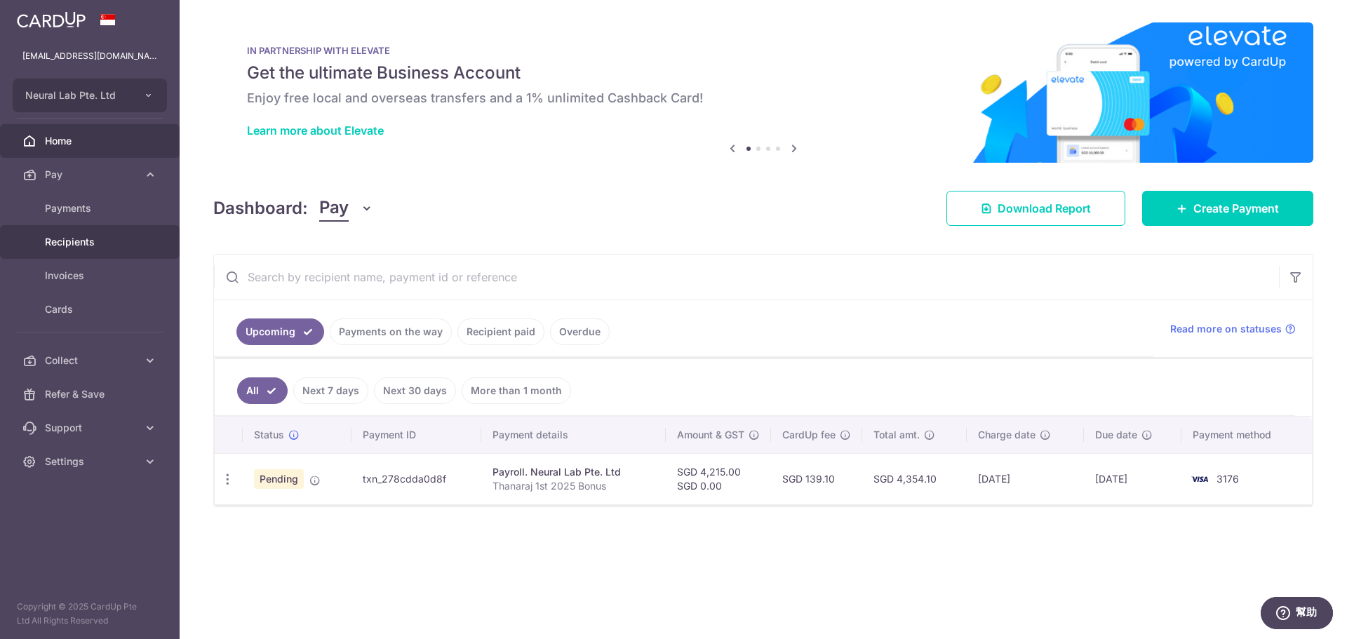
click at [67, 243] on span "Recipients" at bounding box center [91, 242] width 93 height 14
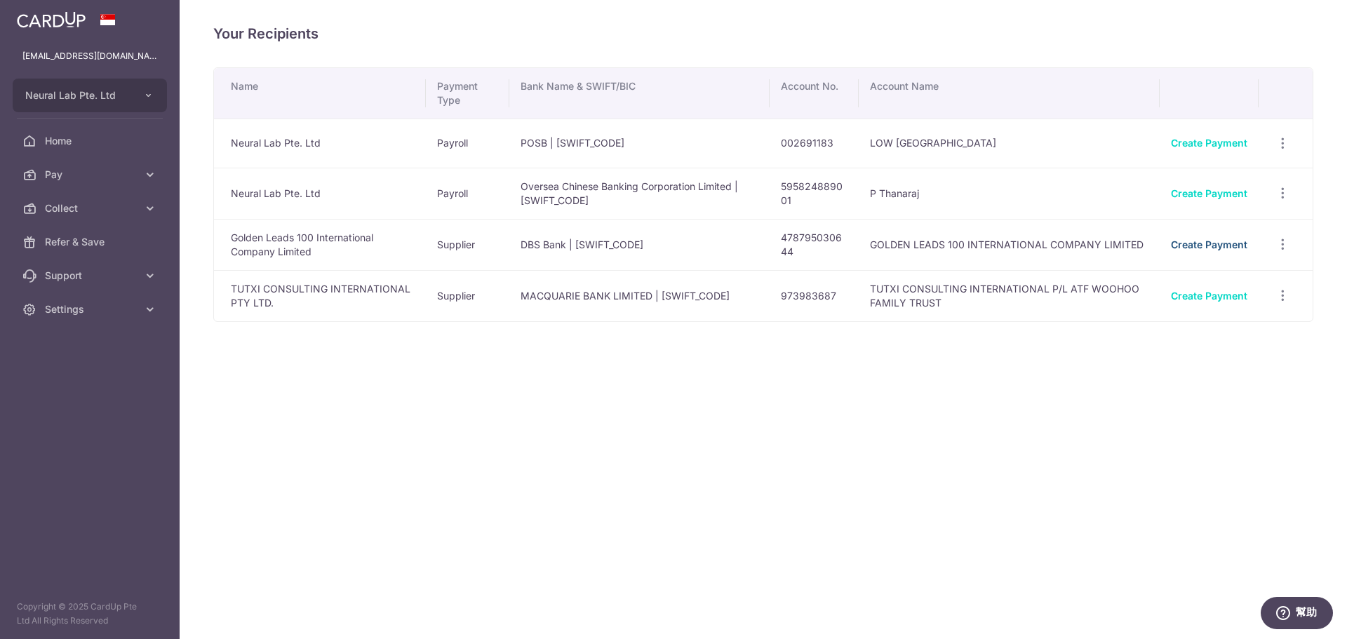
click at [1233, 246] on link "Create Payment" at bounding box center [1209, 245] width 76 height 12
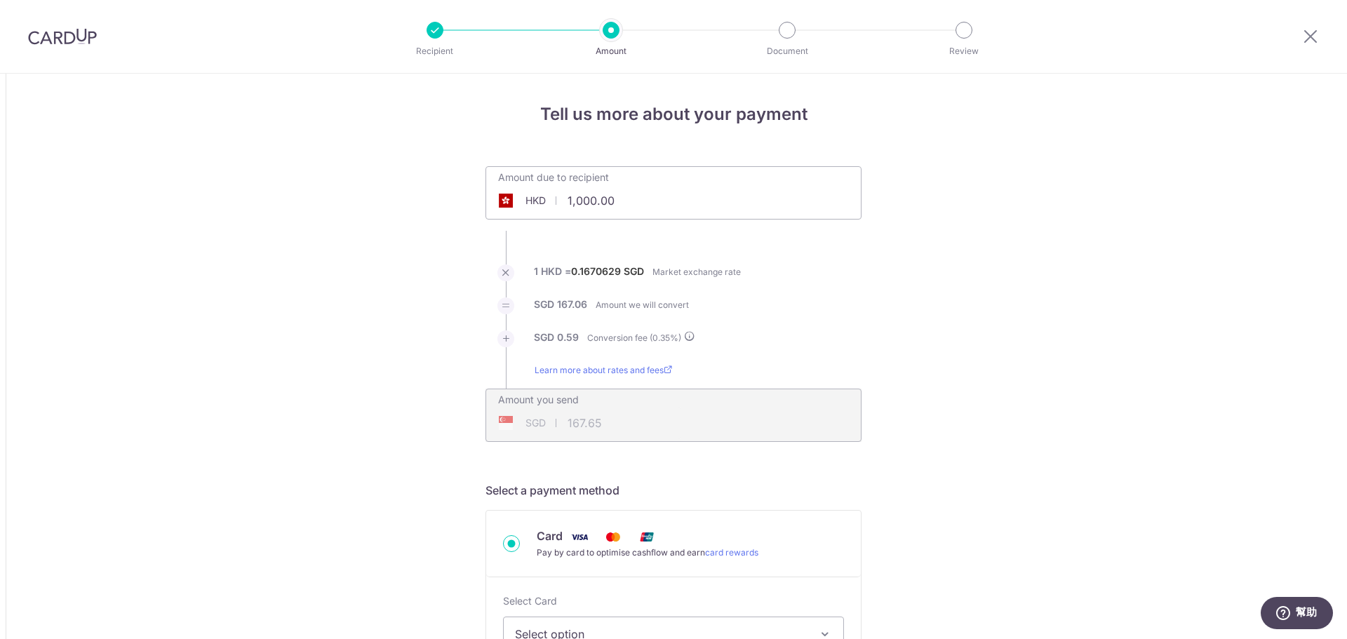
click at [567, 201] on input "1,000.00" at bounding box center [594, 201] width 217 height 32
type input "60,000.00"
type input "10,058.70"
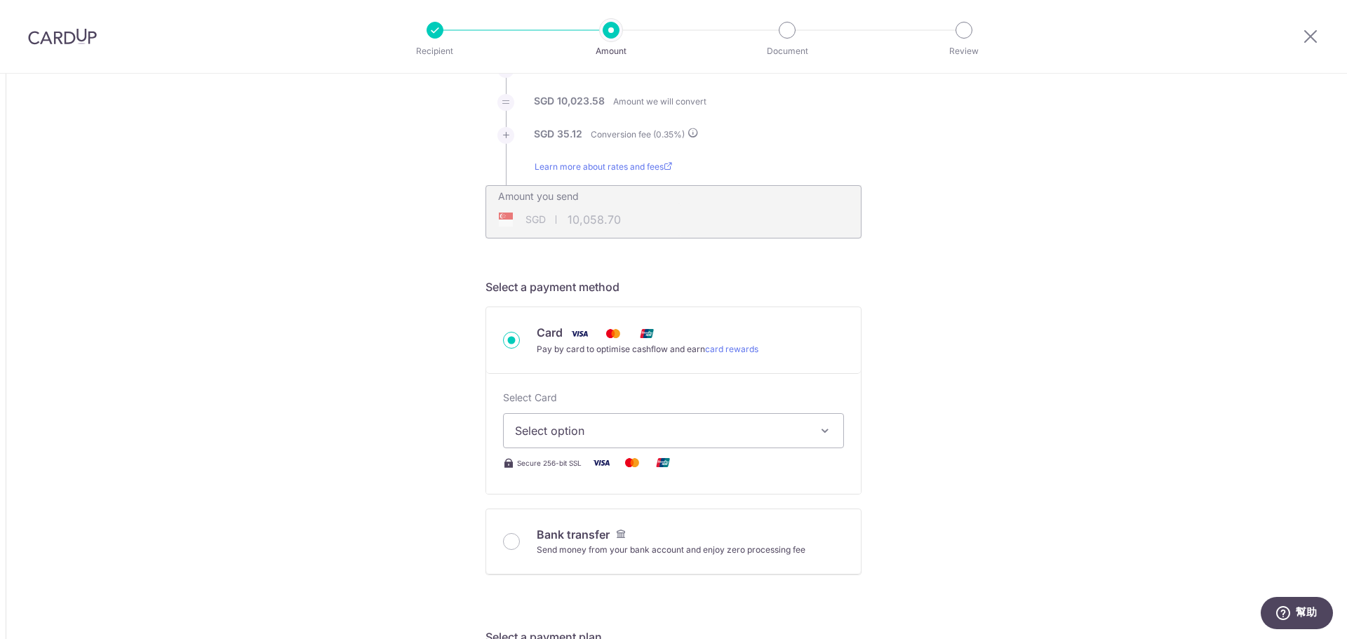
scroll to position [210, 0]
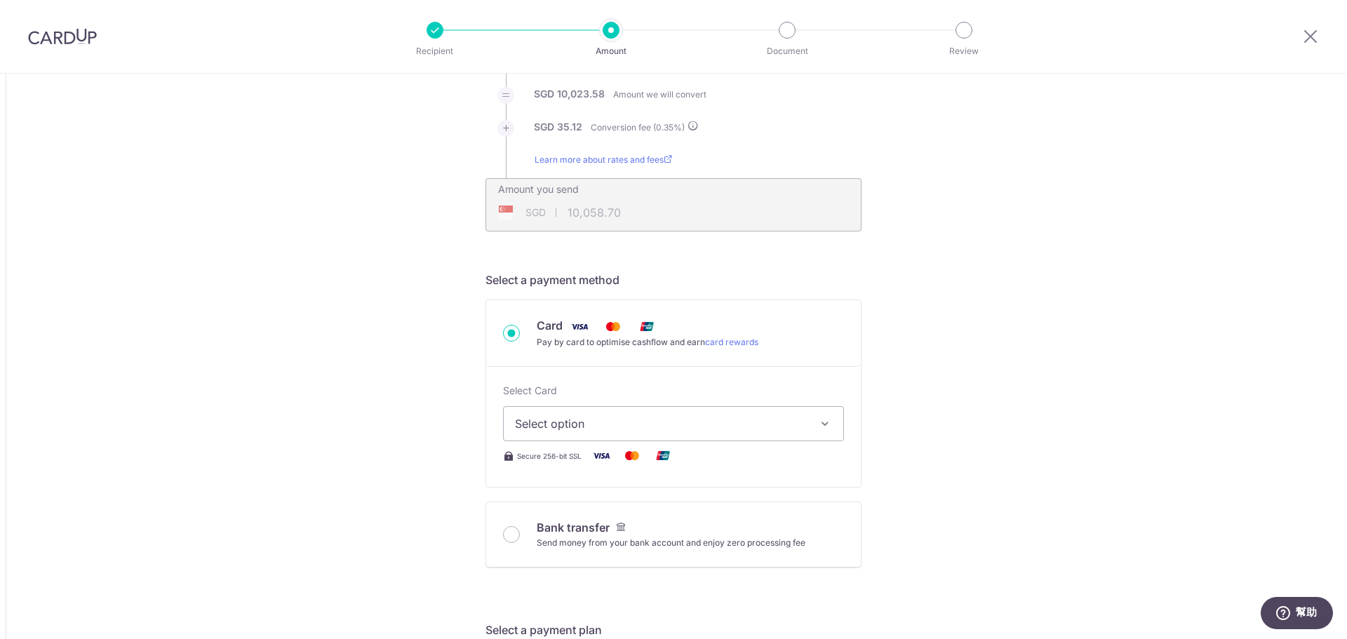
click at [722, 432] on span "Select option" at bounding box center [661, 423] width 292 height 17
click at [579, 467] on span "Add credit card" at bounding box center [686, 463] width 292 height 14
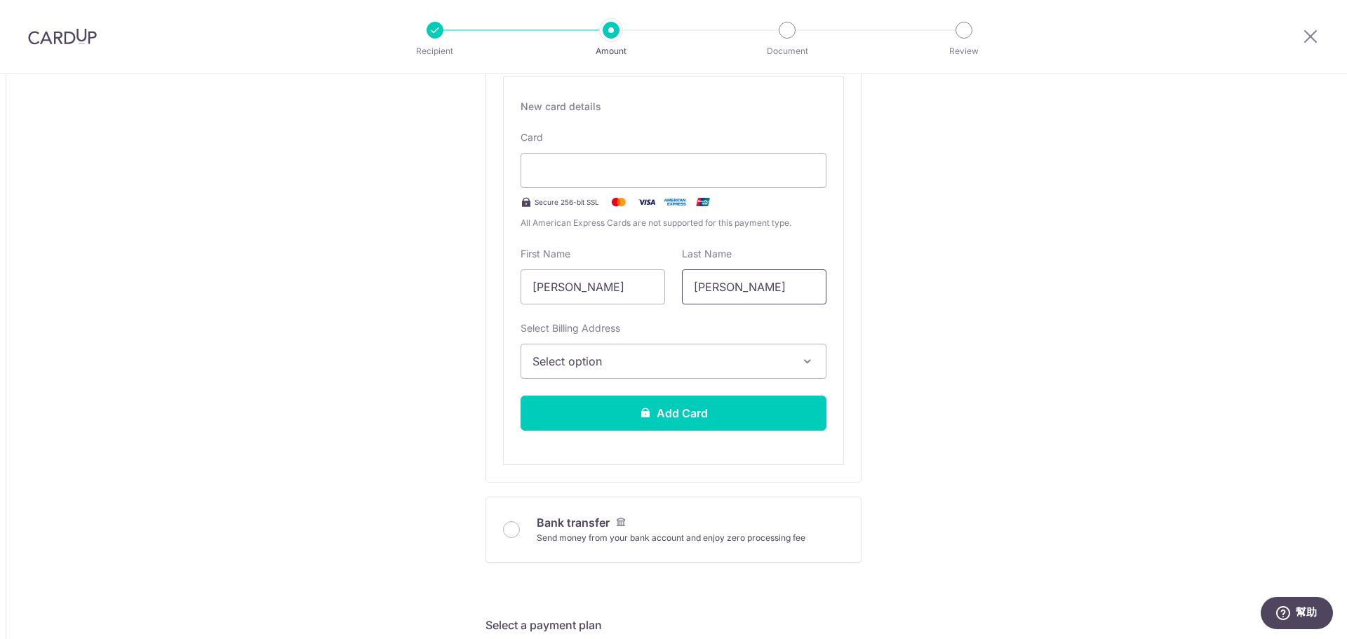
scroll to position [561, 0]
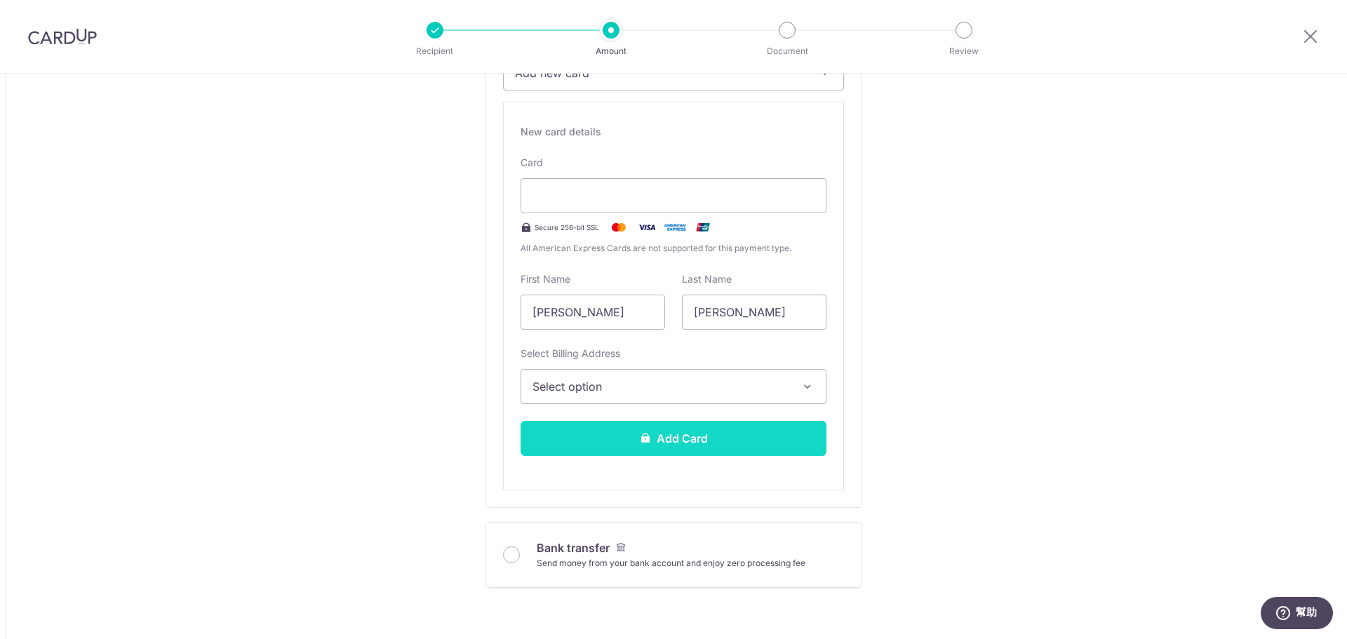
click at [662, 446] on button "Add Card" at bounding box center [674, 438] width 306 height 35
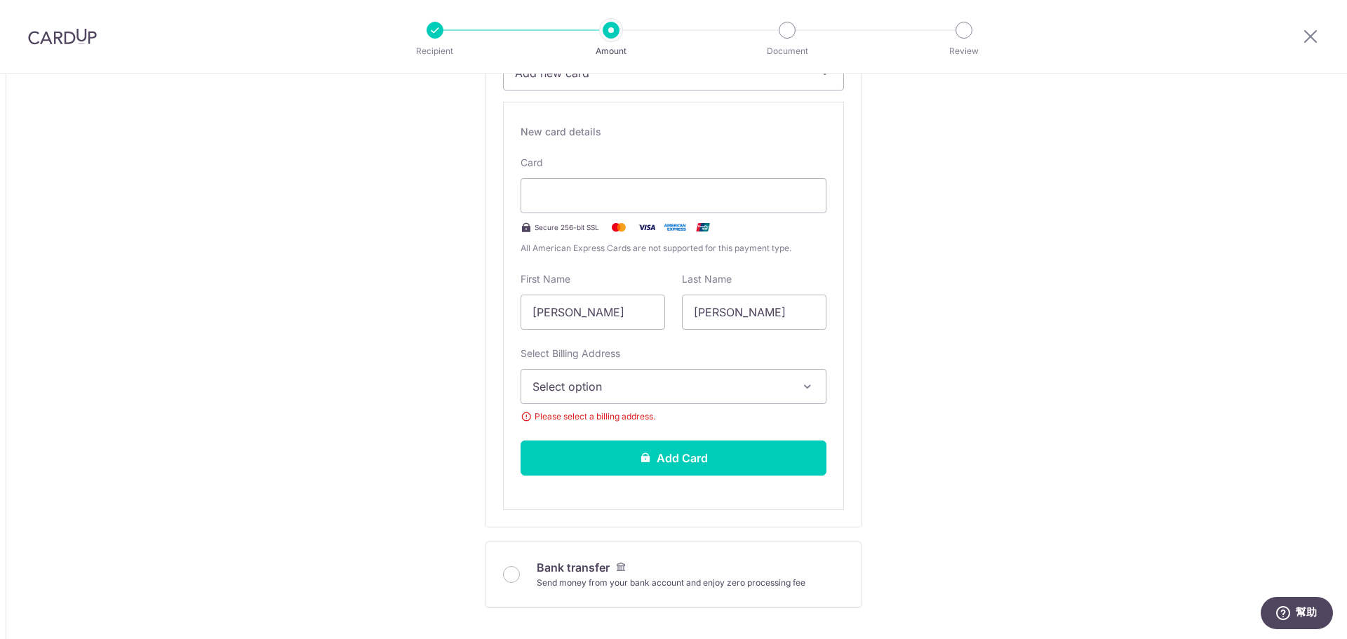
click at [719, 380] on span "Select option" at bounding box center [661, 386] width 257 height 17
click at [646, 419] on span "Add Billing Address" at bounding box center [686, 426] width 257 height 14
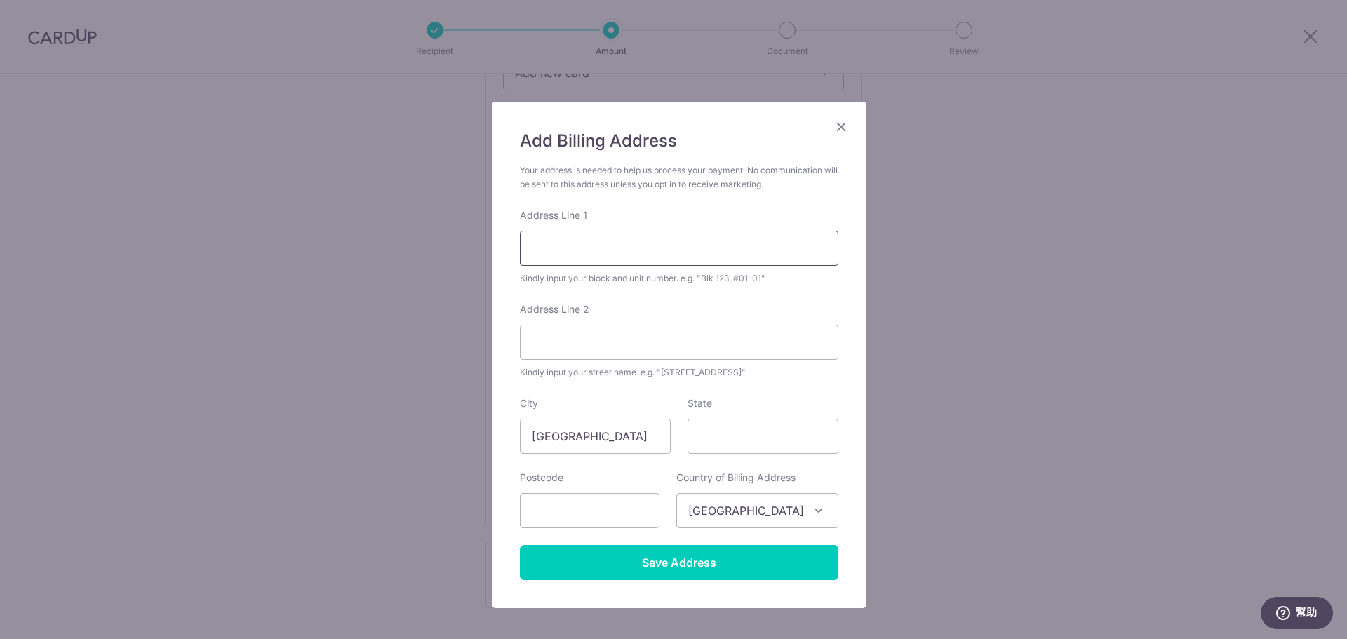
click at [614, 265] on input "Address Line 1" at bounding box center [679, 248] width 319 height 35
type input "House B, O Brien, 107 Tan Cheung Road"
type input "Sai Kung"
type input "[GEOGRAPHIC_DATA]"
click at [785, 506] on span "[GEOGRAPHIC_DATA]" at bounding box center [757, 511] width 161 height 34
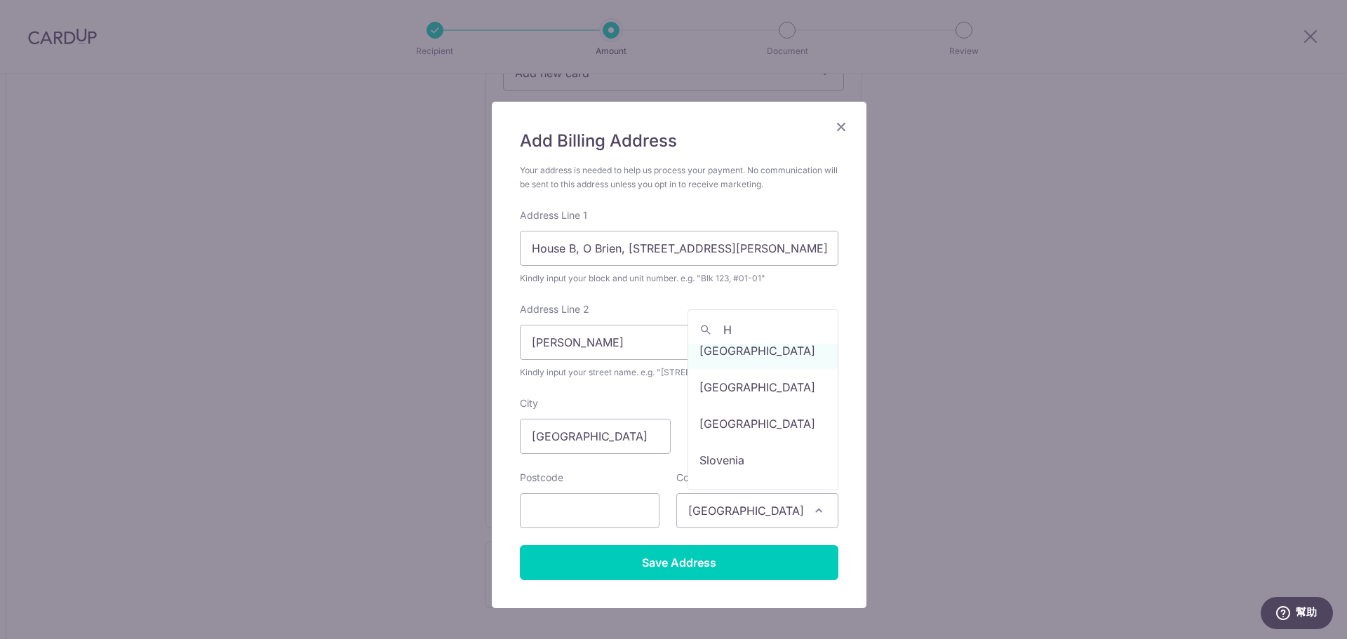
scroll to position [0, 0]
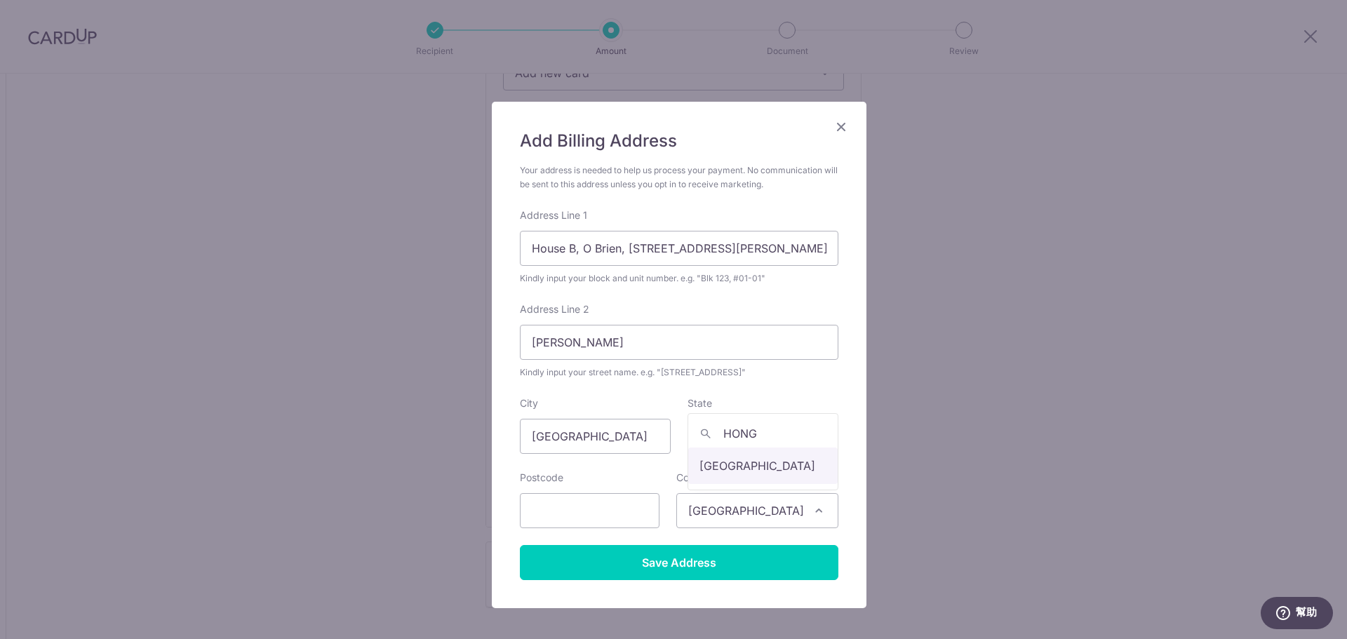
type input "HONG"
select select "95"
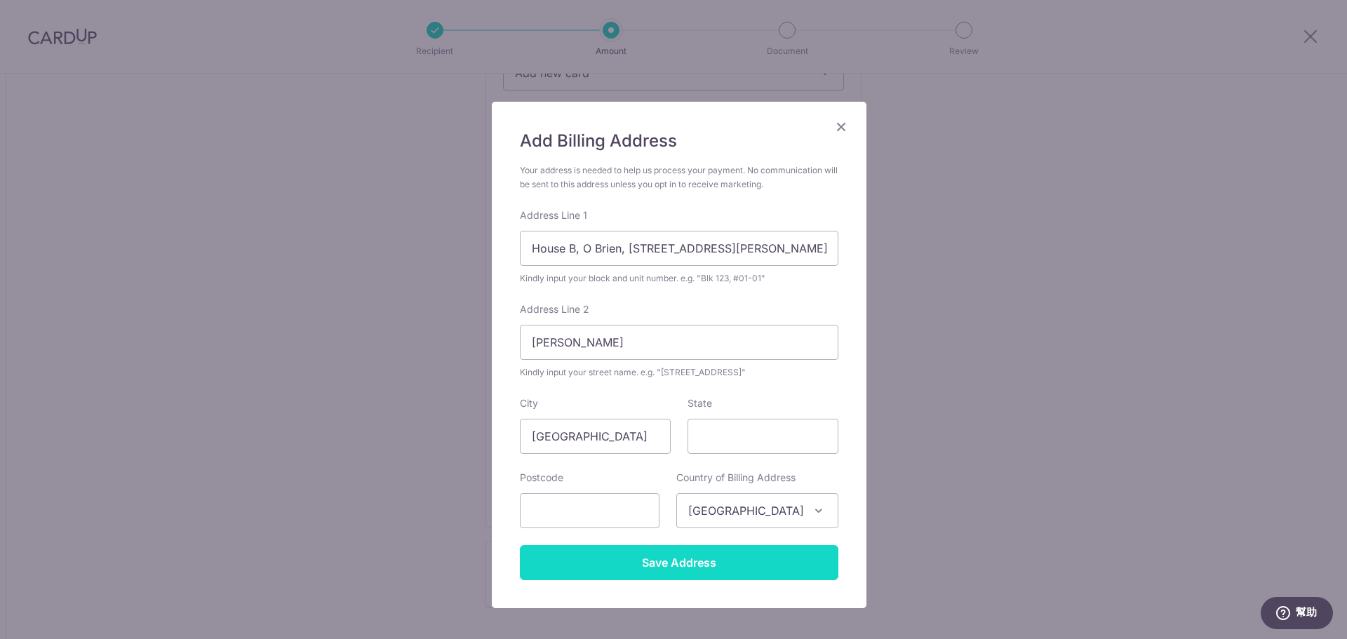
click at [707, 548] on input "Save Address" at bounding box center [679, 562] width 319 height 35
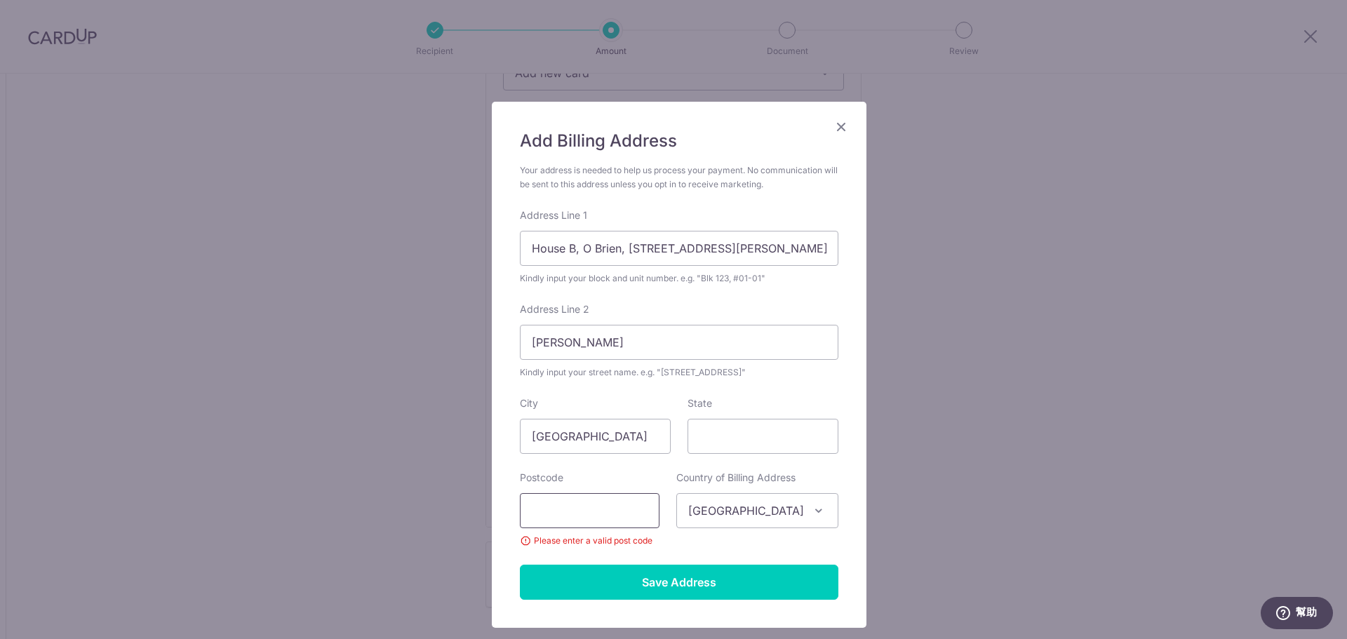
click at [591, 505] on input "text" at bounding box center [590, 510] width 140 height 35
type input "0000"
click at [615, 563] on form "Your address is needed to help us process your payment. No communication will b…" at bounding box center [679, 381] width 319 height 436
click at [616, 581] on input "Save Address" at bounding box center [679, 582] width 319 height 35
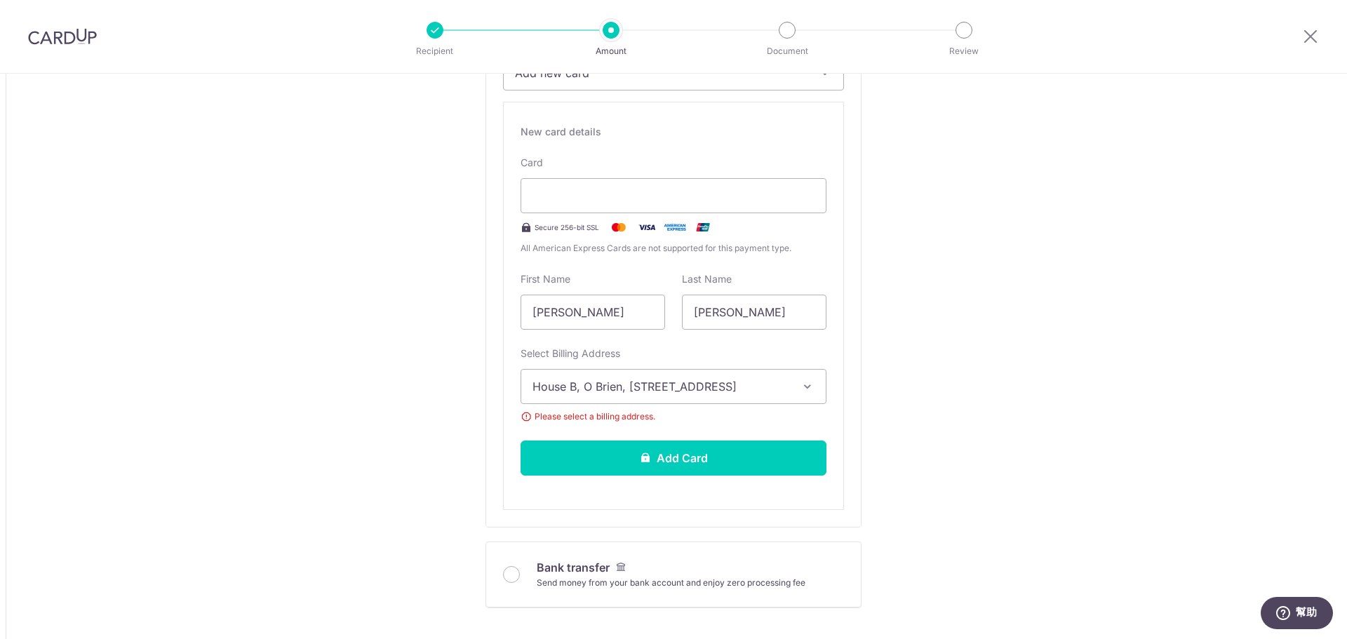
click at [771, 385] on span "House B, O Brien, [STREET_ADDRESS][PERSON_NAME]" at bounding box center [661, 386] width 257 height 17
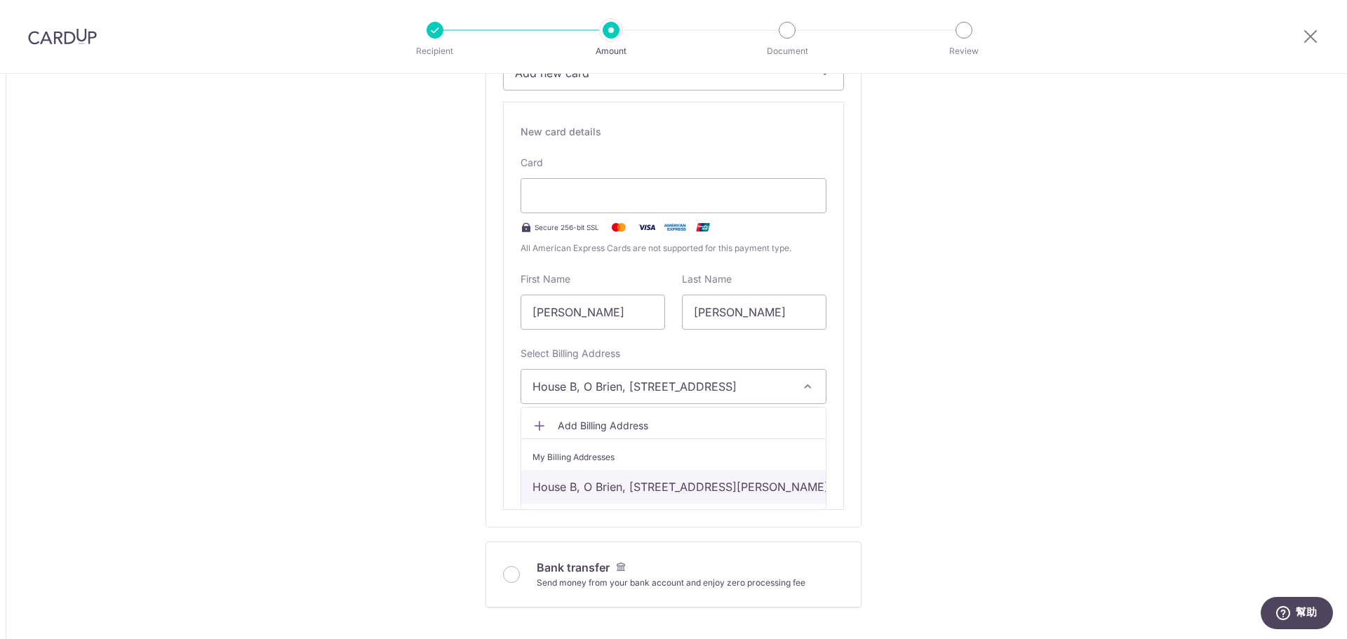
click at [675, 488] on link "House B, O Brien, [STREET_ADDRESS][PERSON_NAME]" at bounding box center [673, 487] width 305 height 34
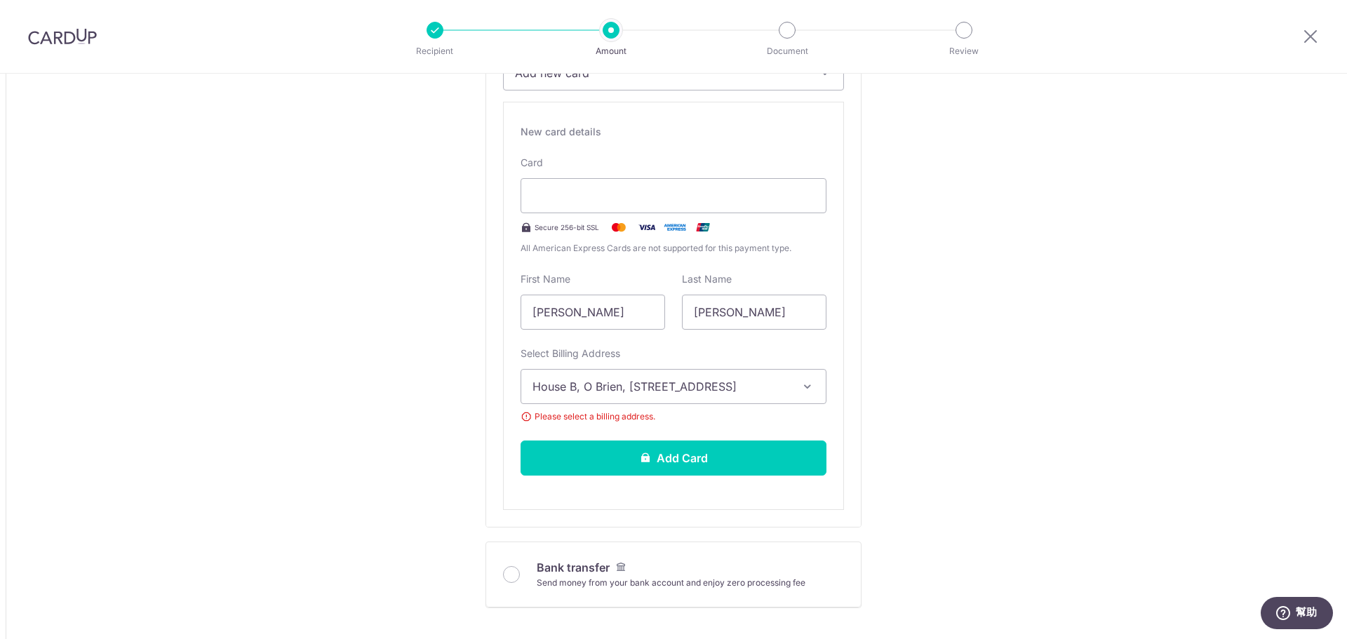
click at [732, 393] on span "House B, O Brien, [STREET_ADDRESS][PERSON_NAME]" at bounding box center [661, 386] width 257 height 17
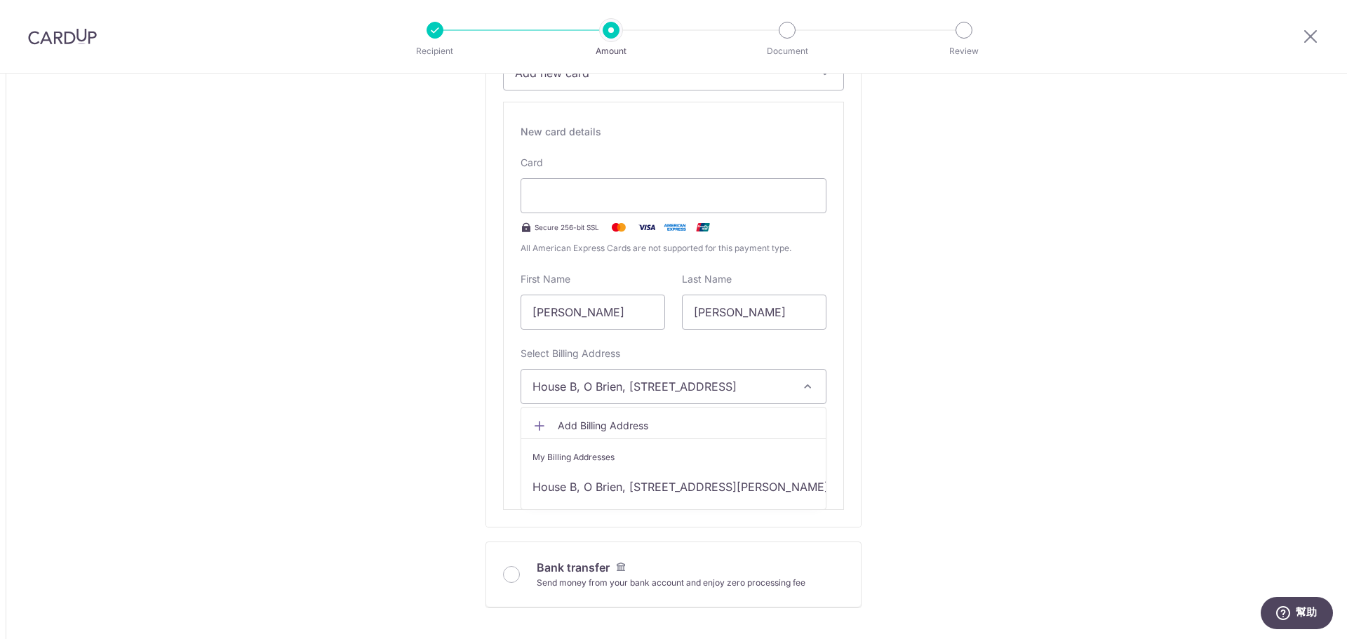
click at [732, 393] on span "House B, O Brien, [STREET_ADDRESS][PERSON_NAME]" at bounding box center [661, 386] width 257 height 17
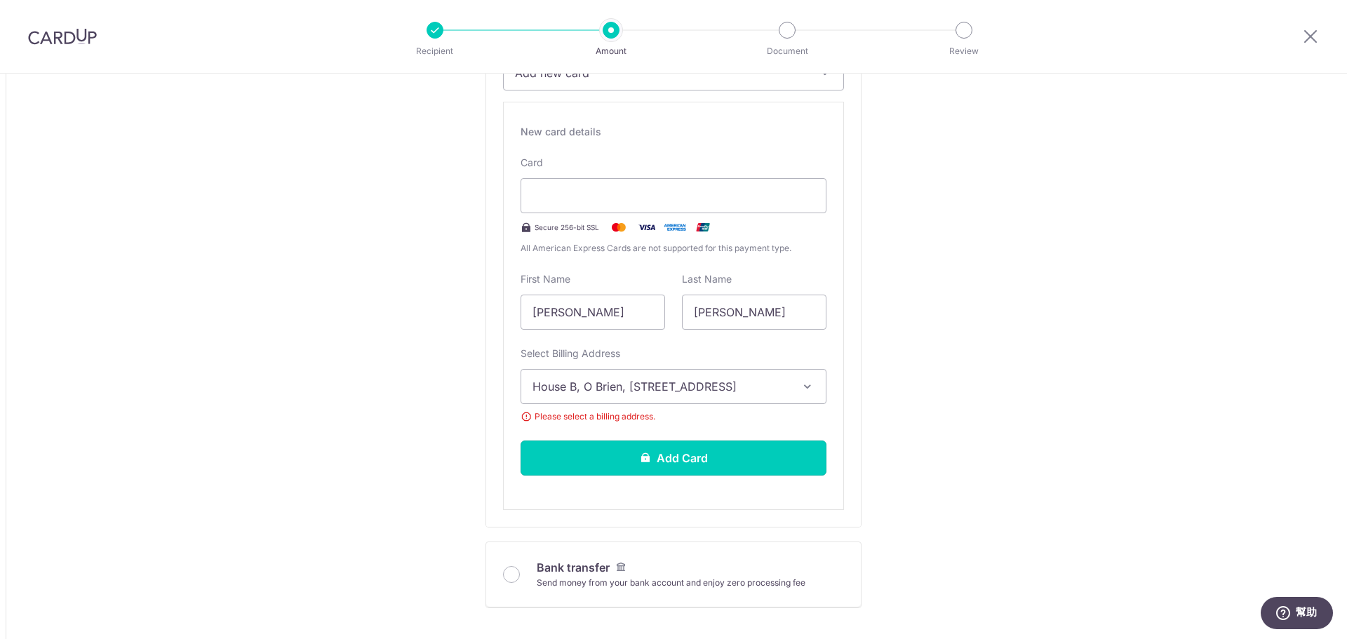
drag, startPoint x: 710, startPoint y: 448, endPoint x: 937, endPoint y: 448, distance: 226.6
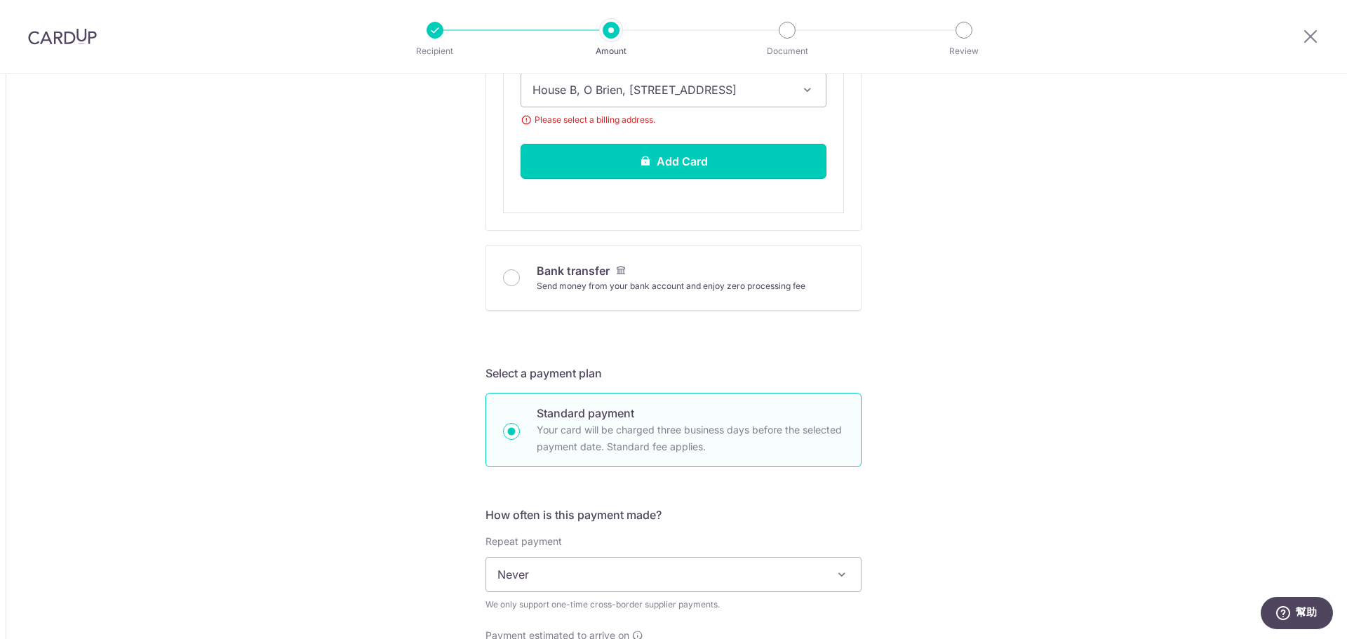
scroll to position [702, 0]
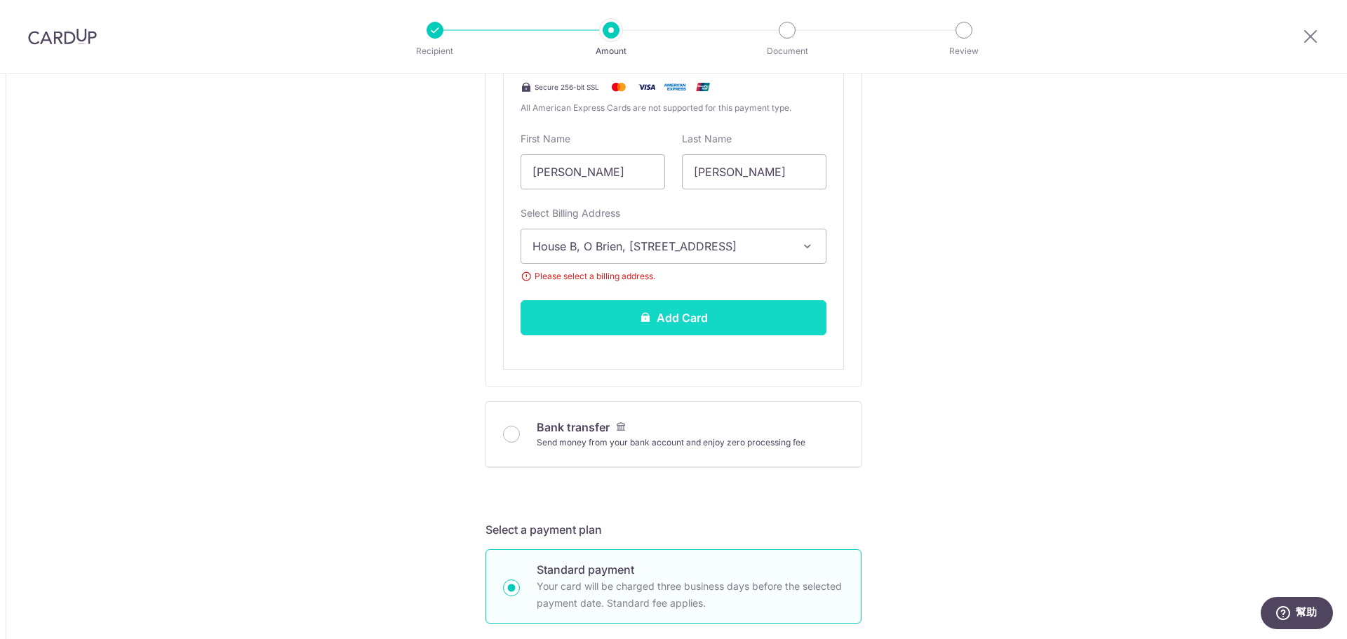
click at [721, 327] on button "Add Card" at bounding box center [674, 317] width 306 height 35
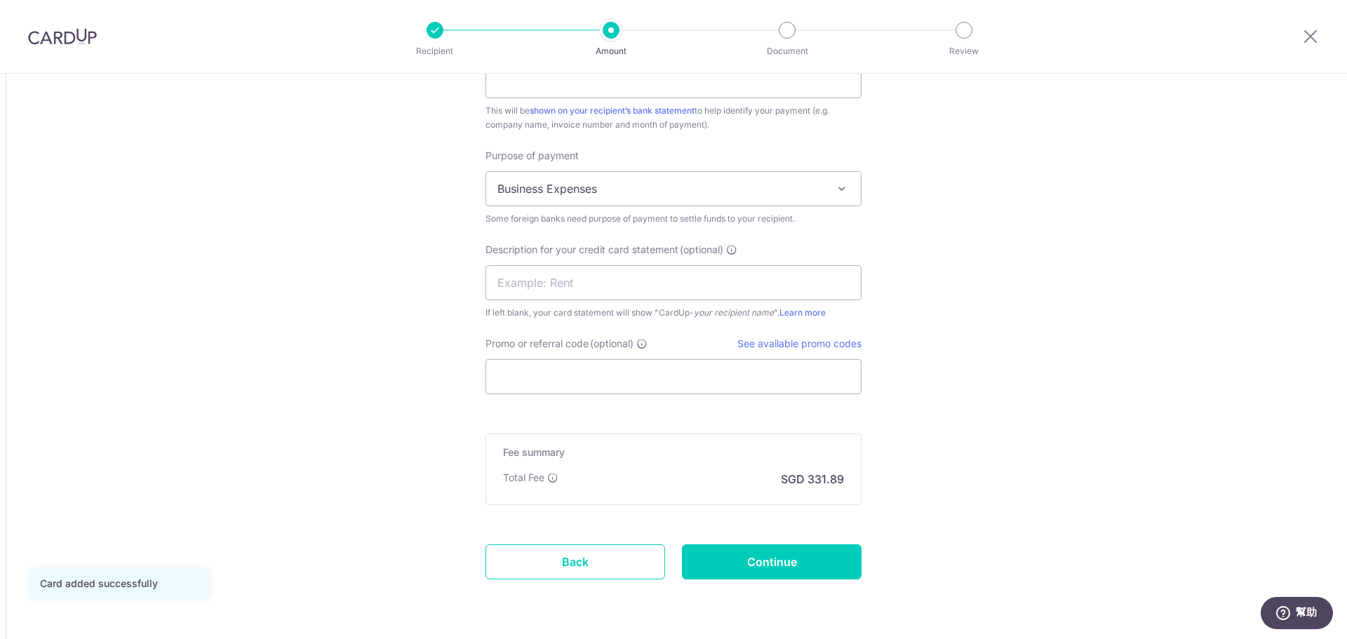
scroll to position [1340, 0]
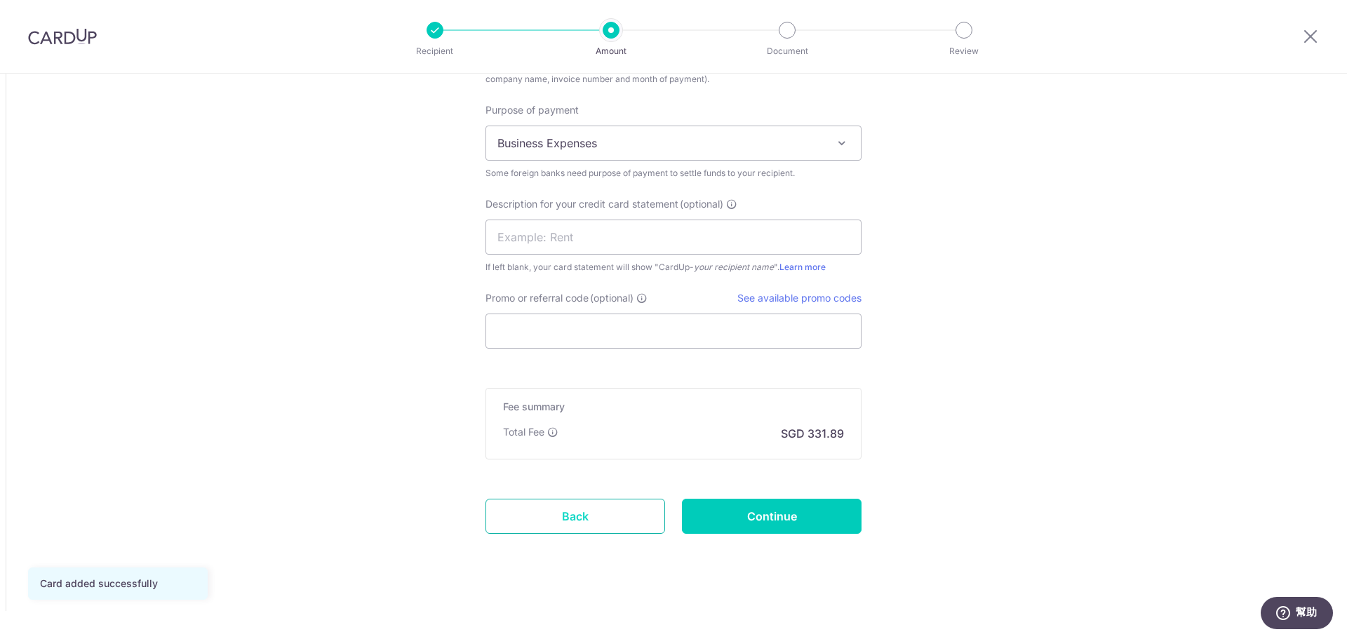
click at [598, 515] on link "Back" at bounding box center [576, 516] width 180 height 35
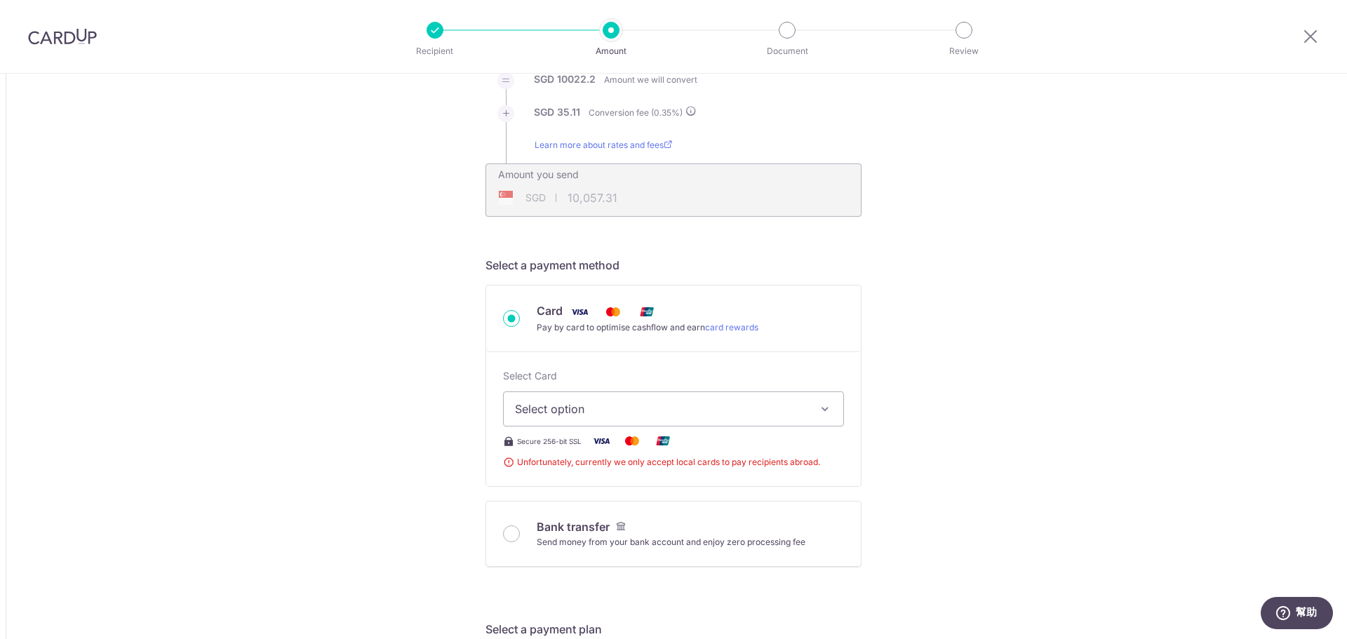
scroll to position [218, 0]
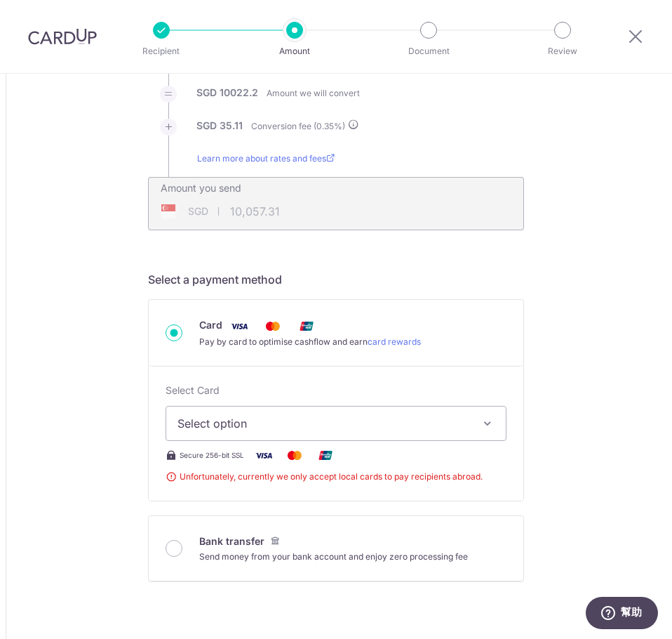
type input "10,059.05"
